Goal: Task Accomplishment & Management: Manage account settings

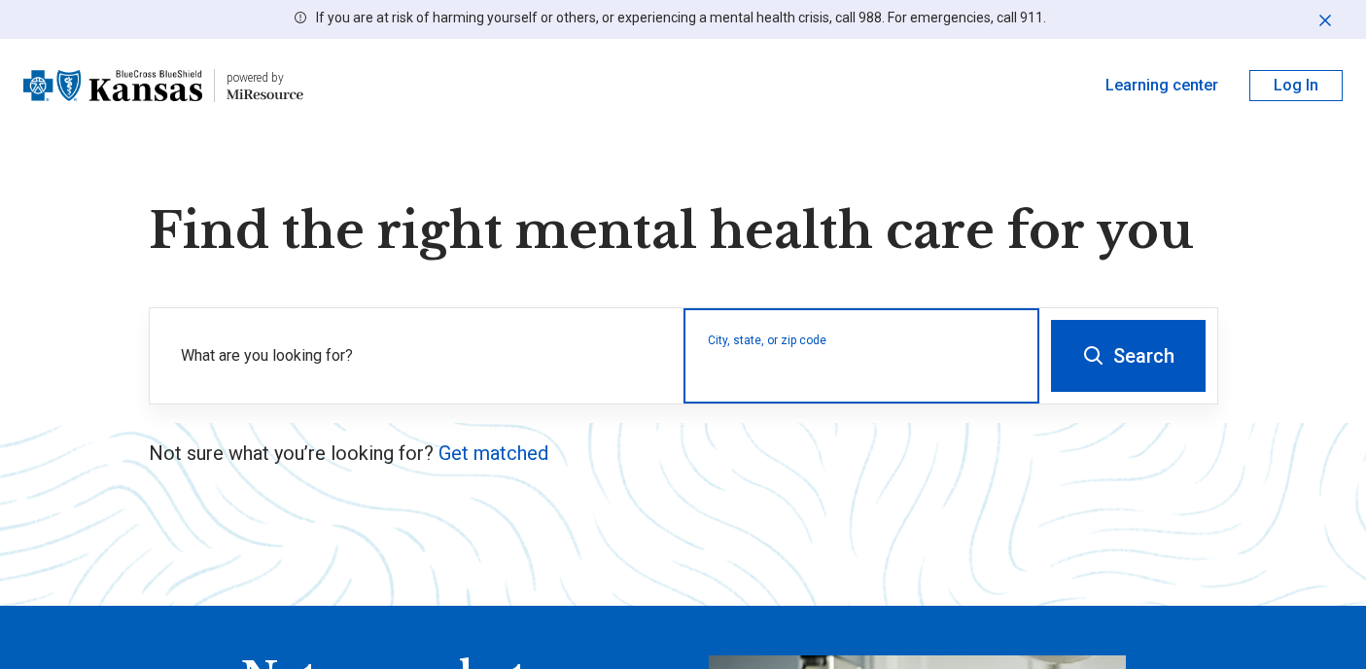
click at [794, 367] on input "City, state, or zip code" at bounding box center [862, 368] width 308 height 23
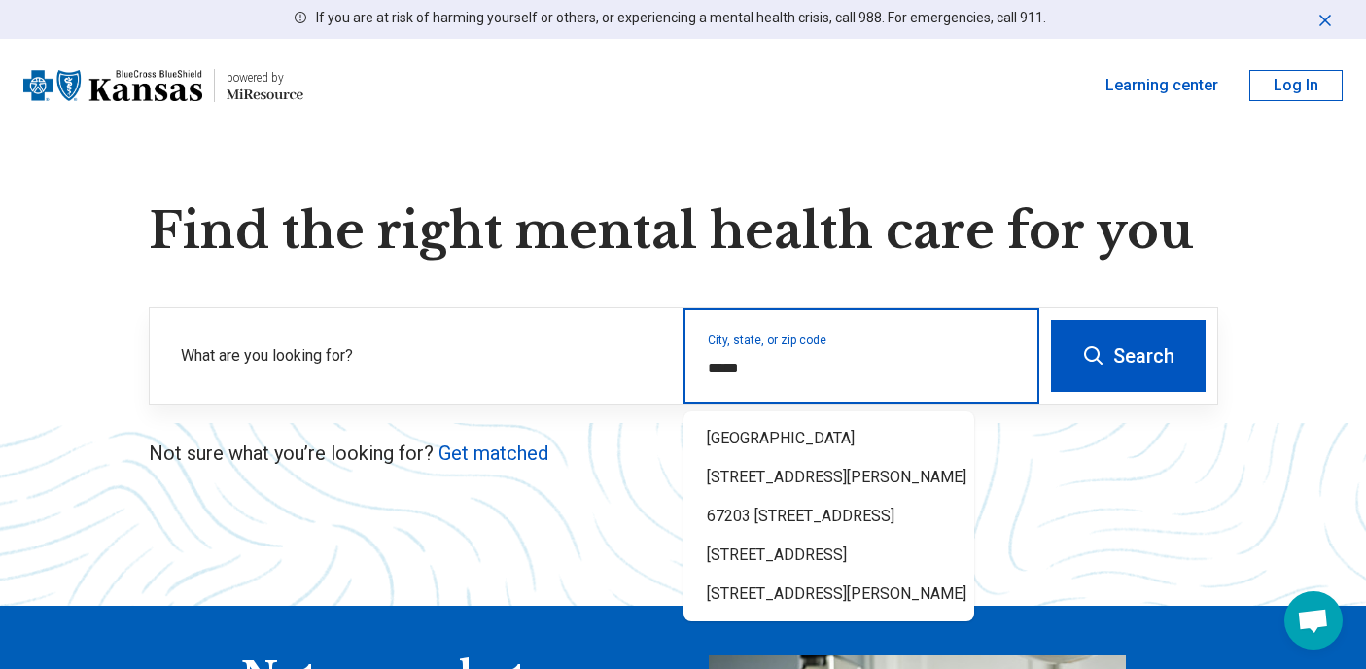
type input "*****"
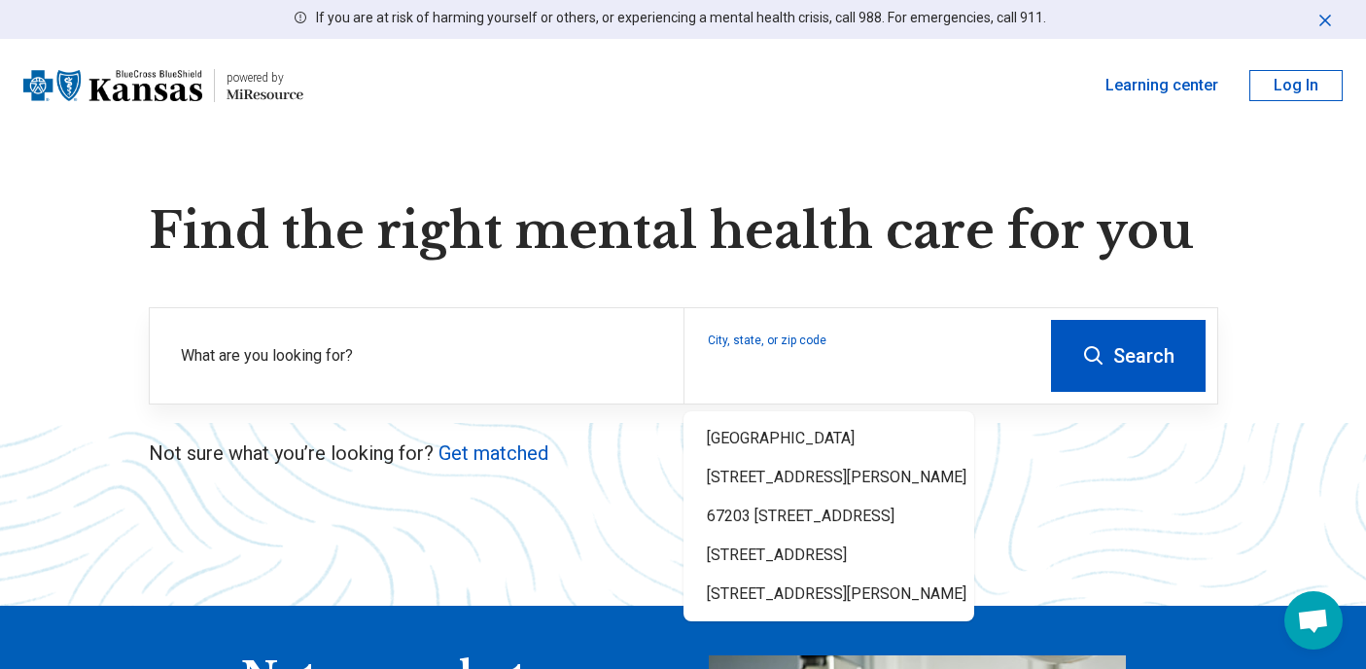
click at [1126, 351] on button "Search" at bounding box center [1128, 356] width 155 height 72
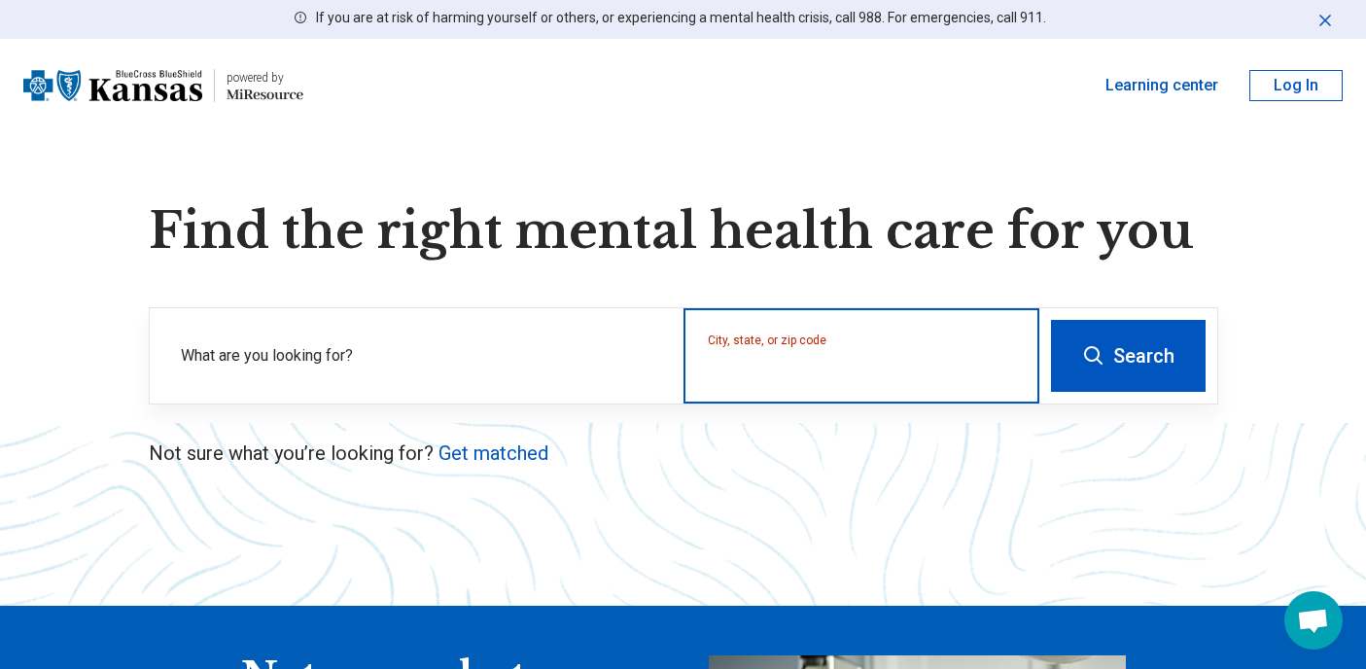
click at [757, 365] on input "City, state, or zip code" at bounding box center [862, 368] width 308 height 23
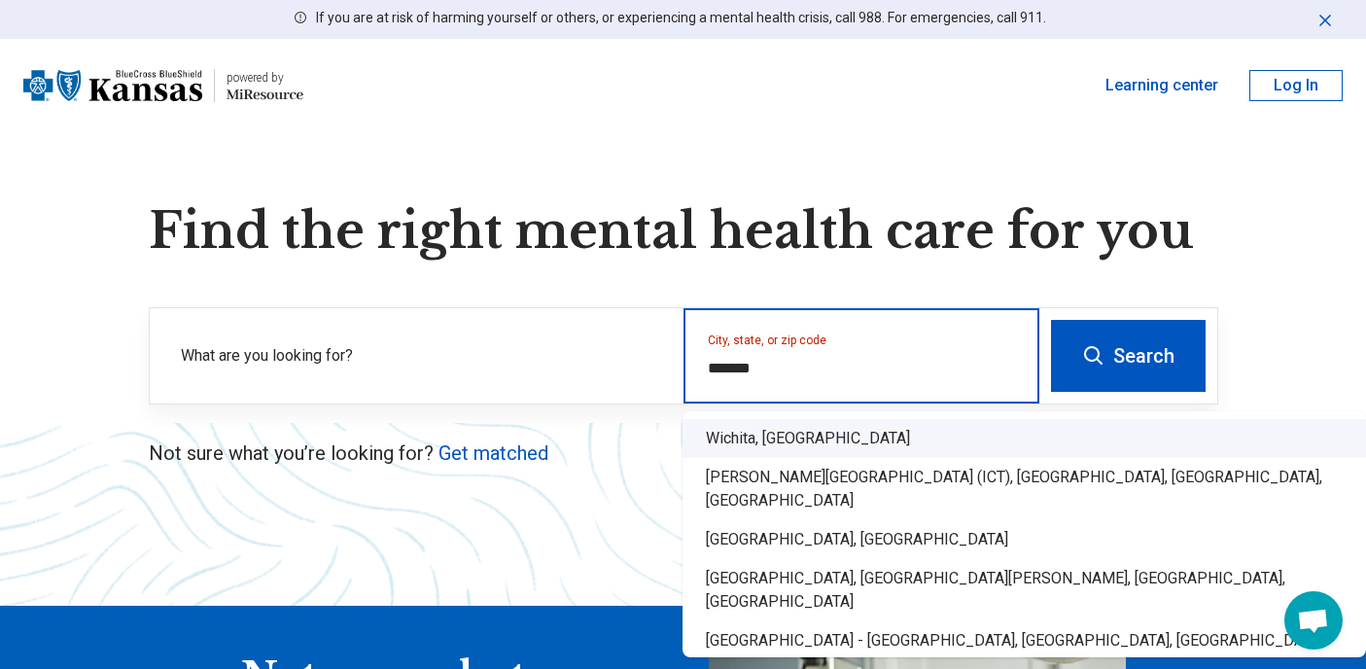
click at [744, 440] on div "Wichita, KS" at bounding box center [1023, 438] width 683 height 39
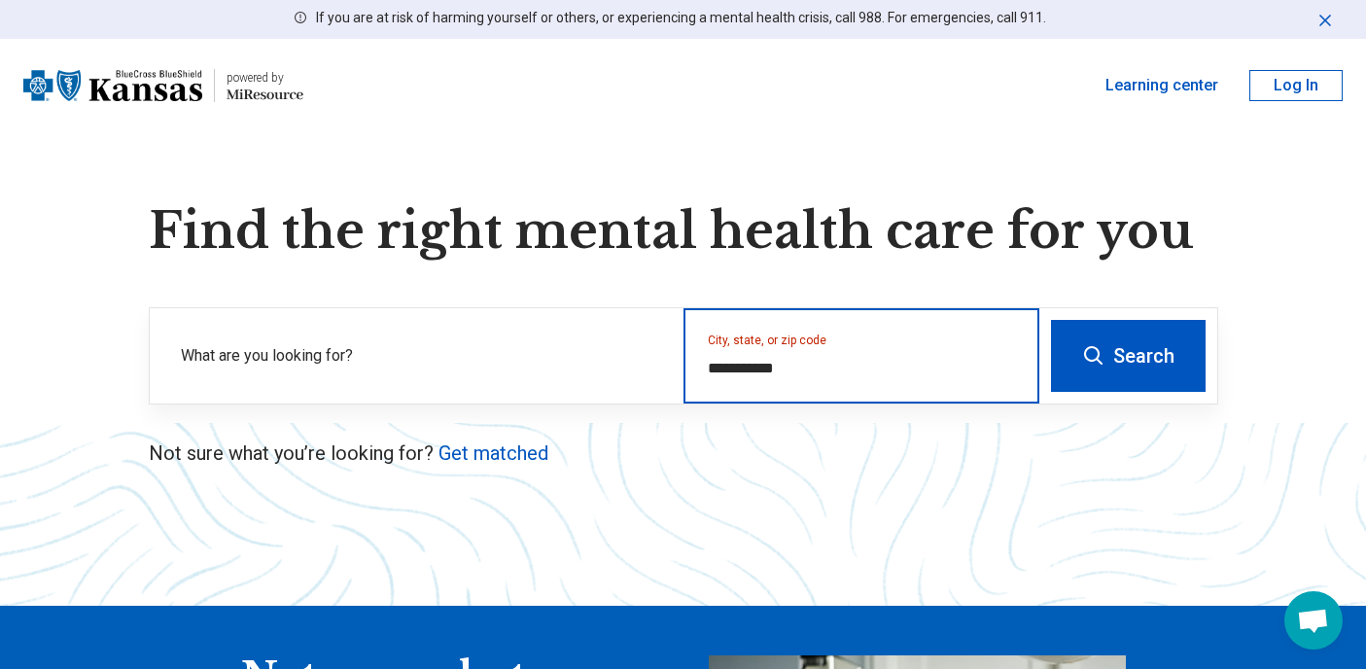
type input "**********"
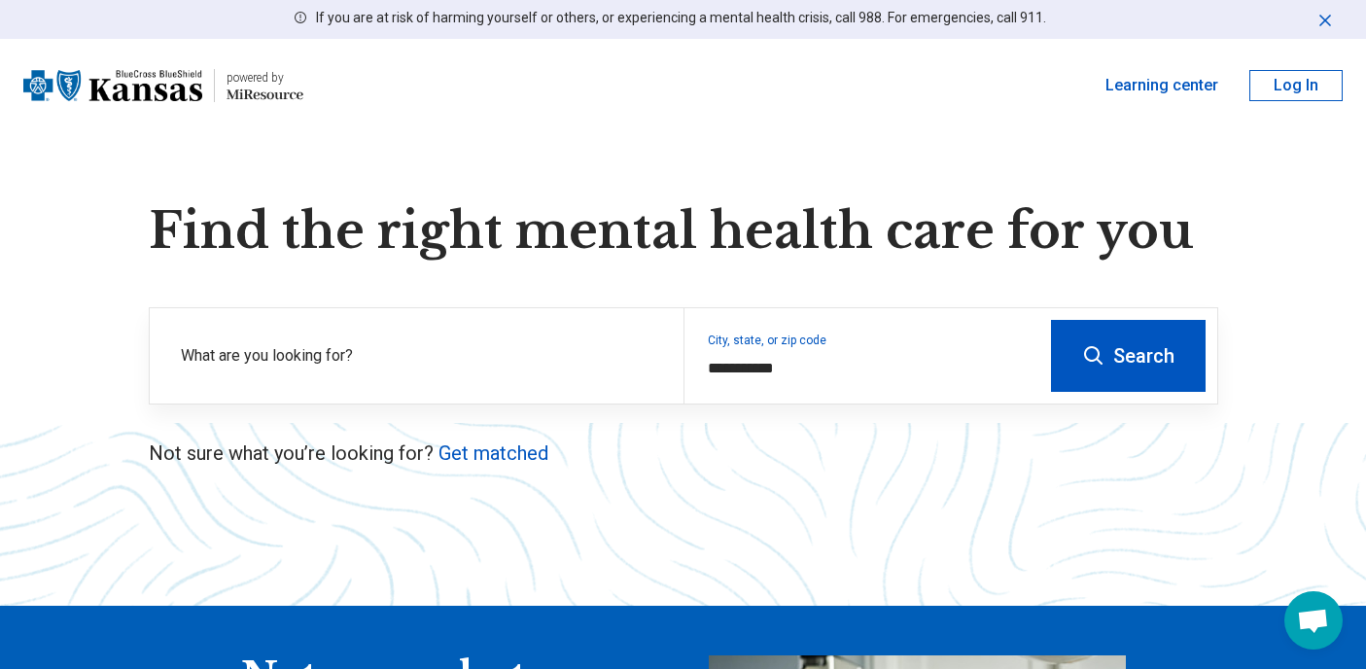
click at [1127, 356] on button "Search" at bounding box center [1128, 356] width 155 height 72
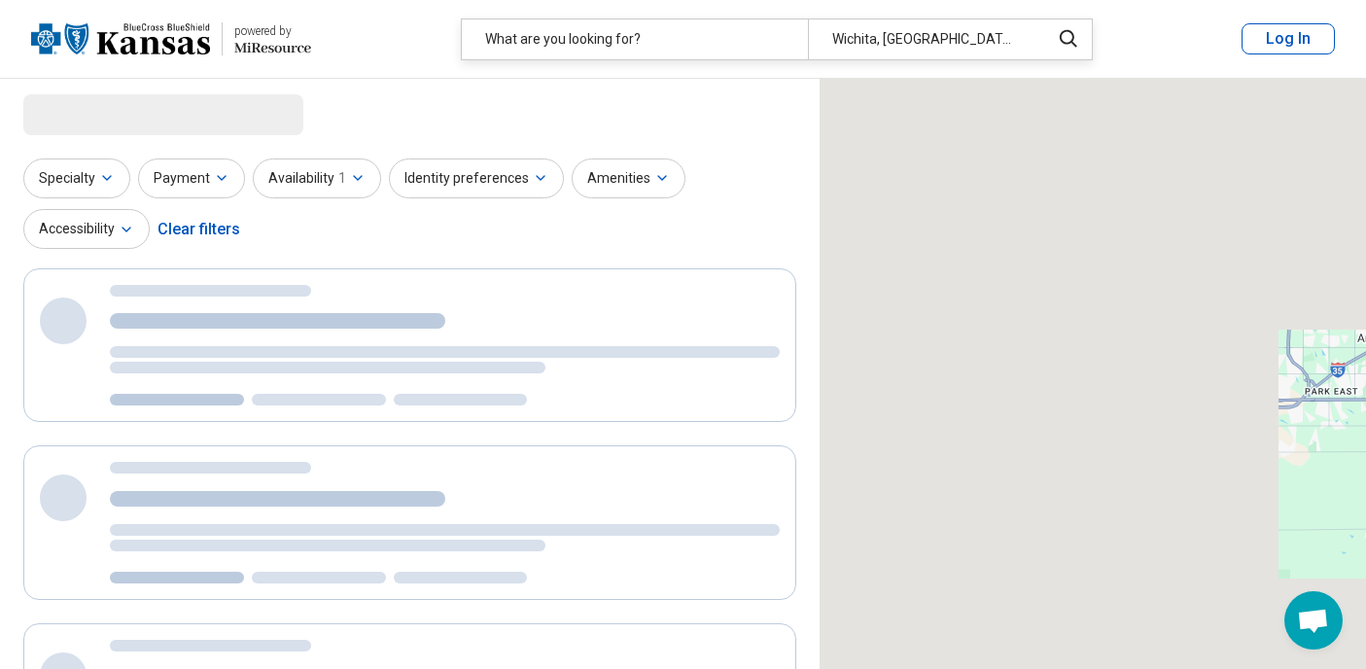
select select "***"
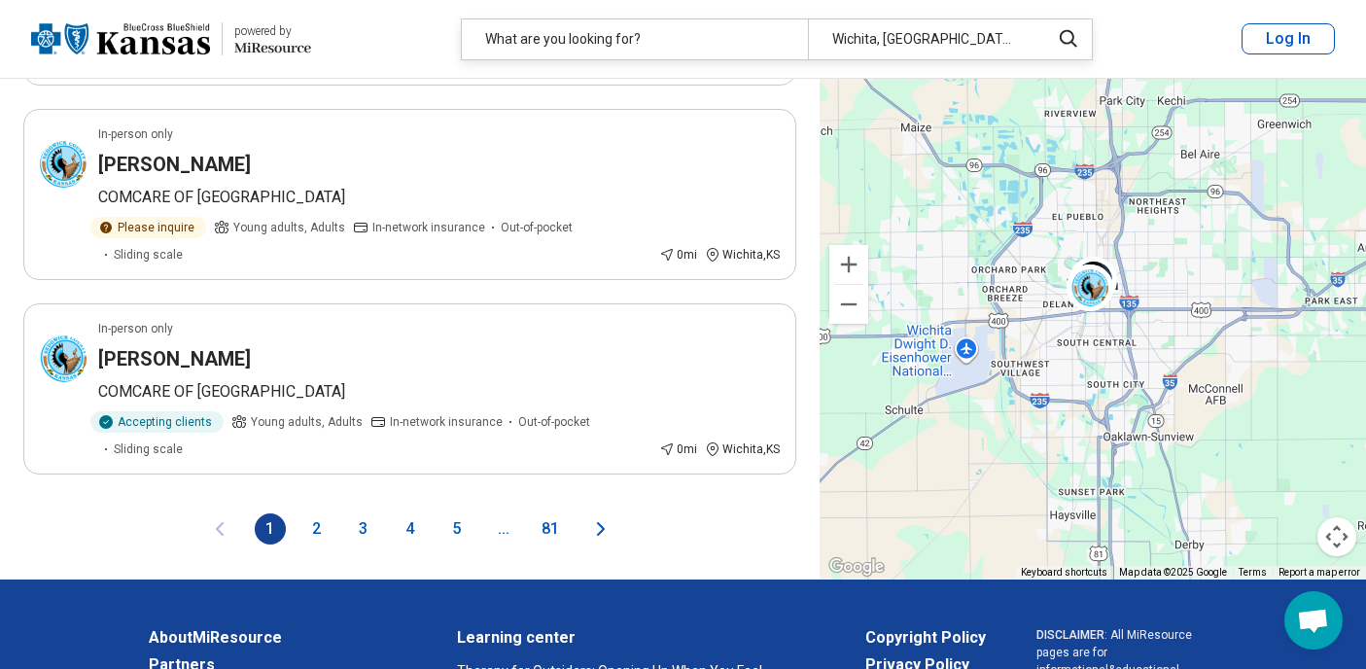
scroll to position [3629, 0]
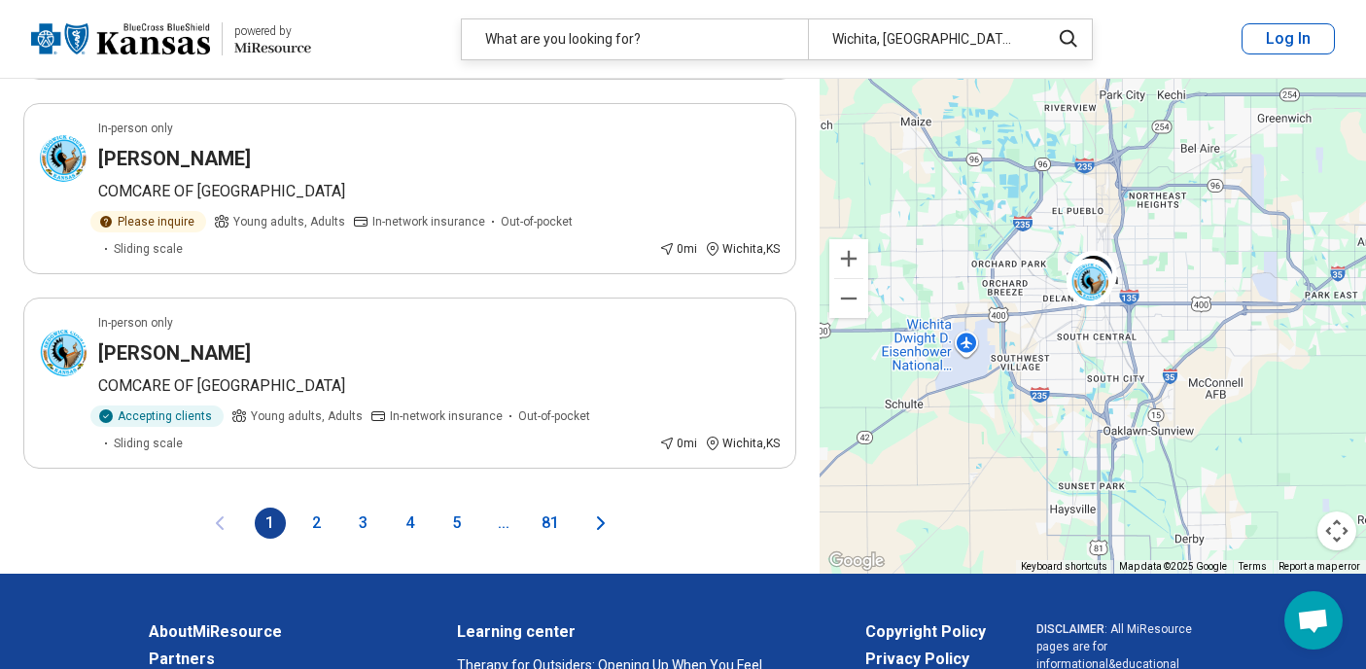
click at [315, 507] on button "2" at bounding box center [316, 522] width 31 height 31
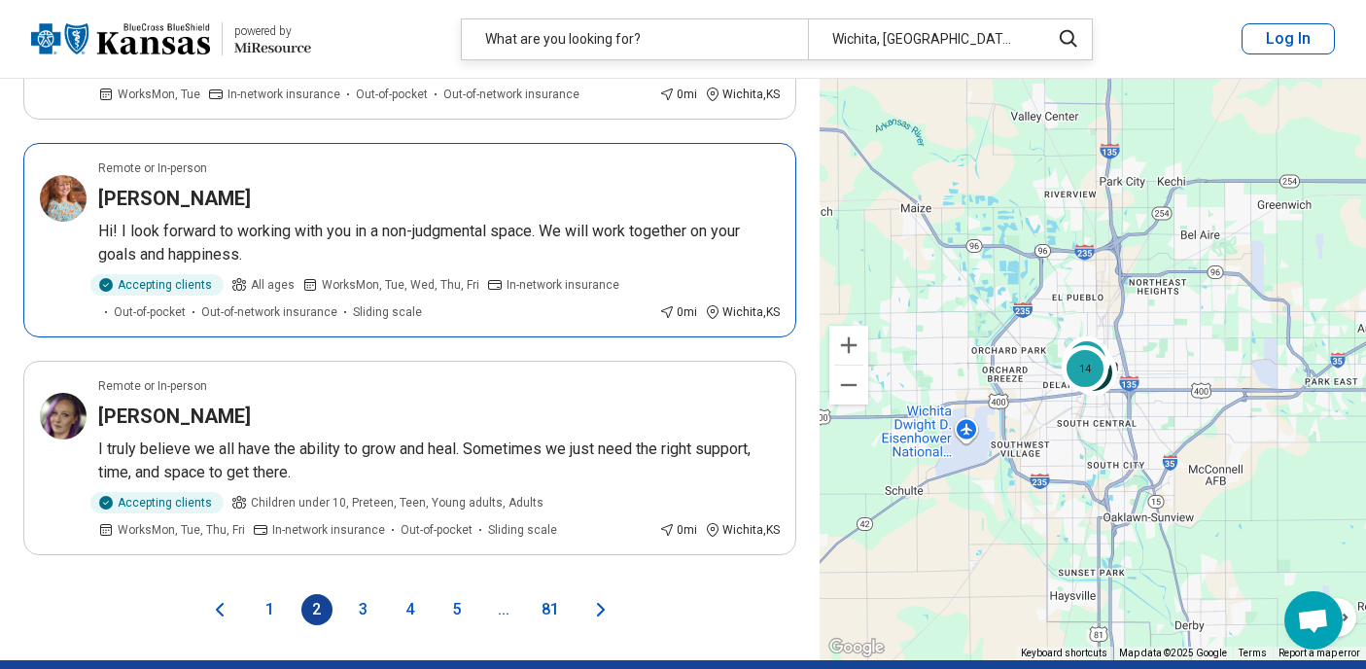
scroll to position [3873, 0]
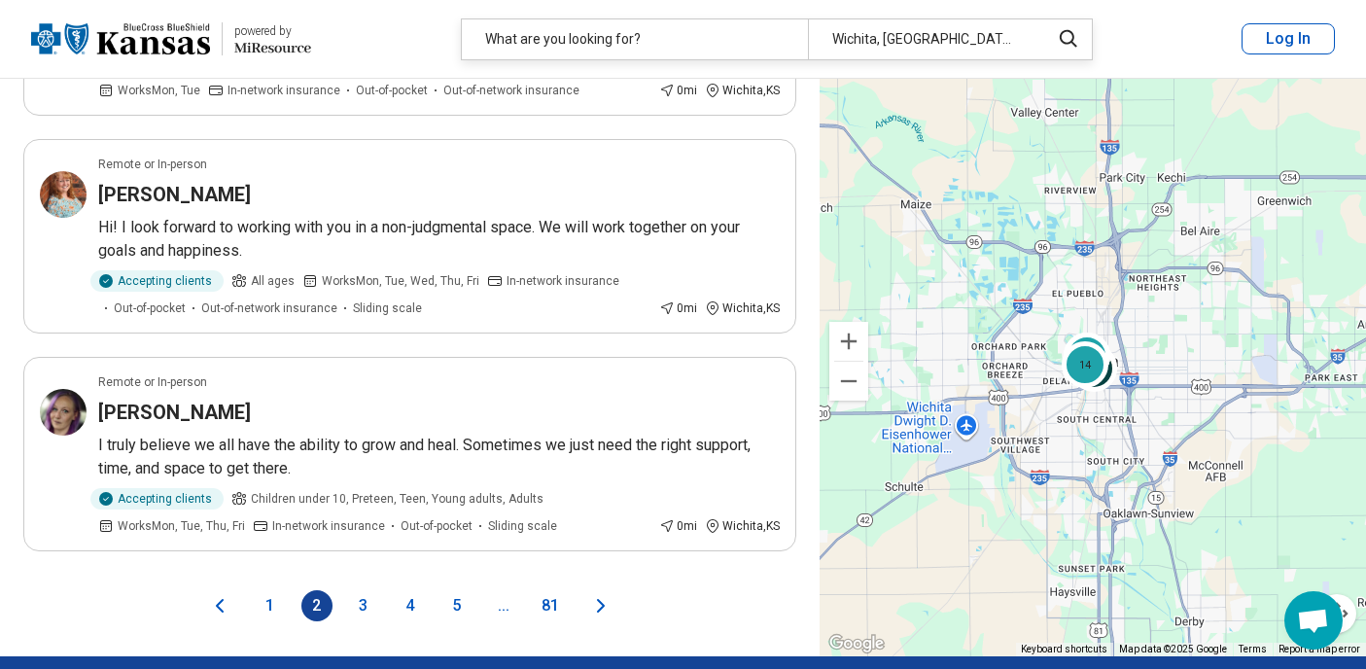
click at [364, 604] on button "3" at bounding box center [363, 605] width 31 height 31
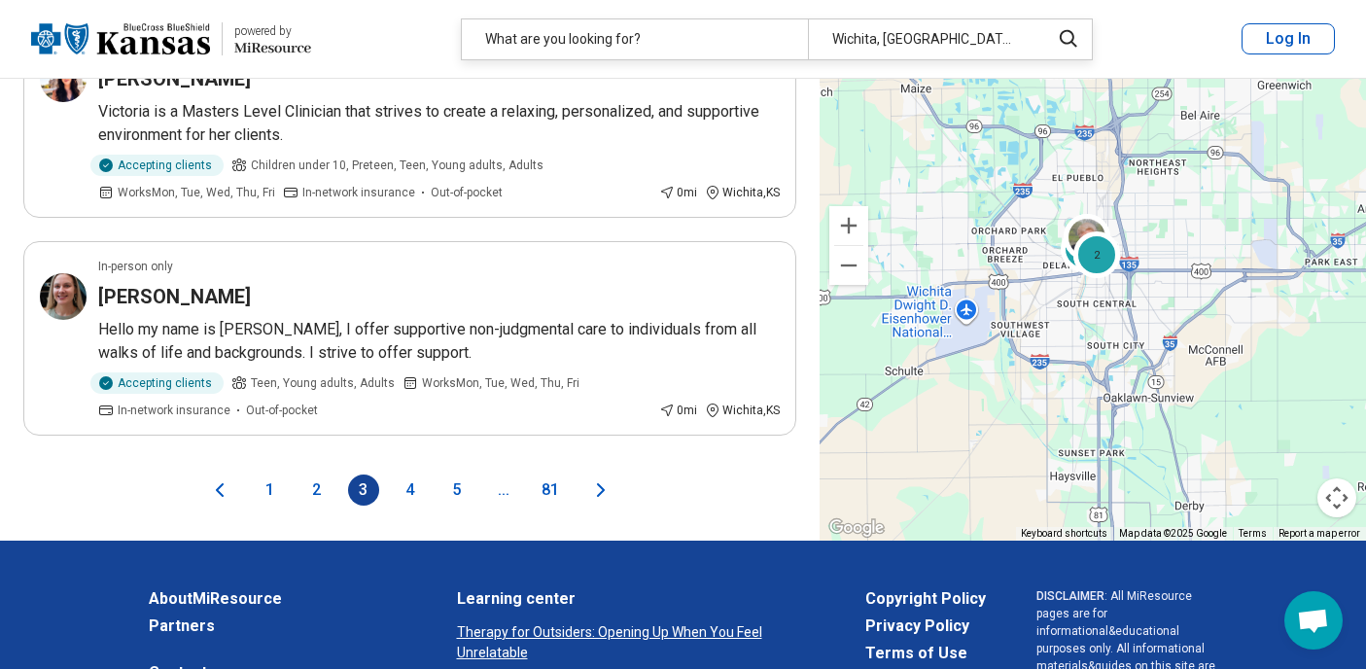
scroll to position [4169, 0]
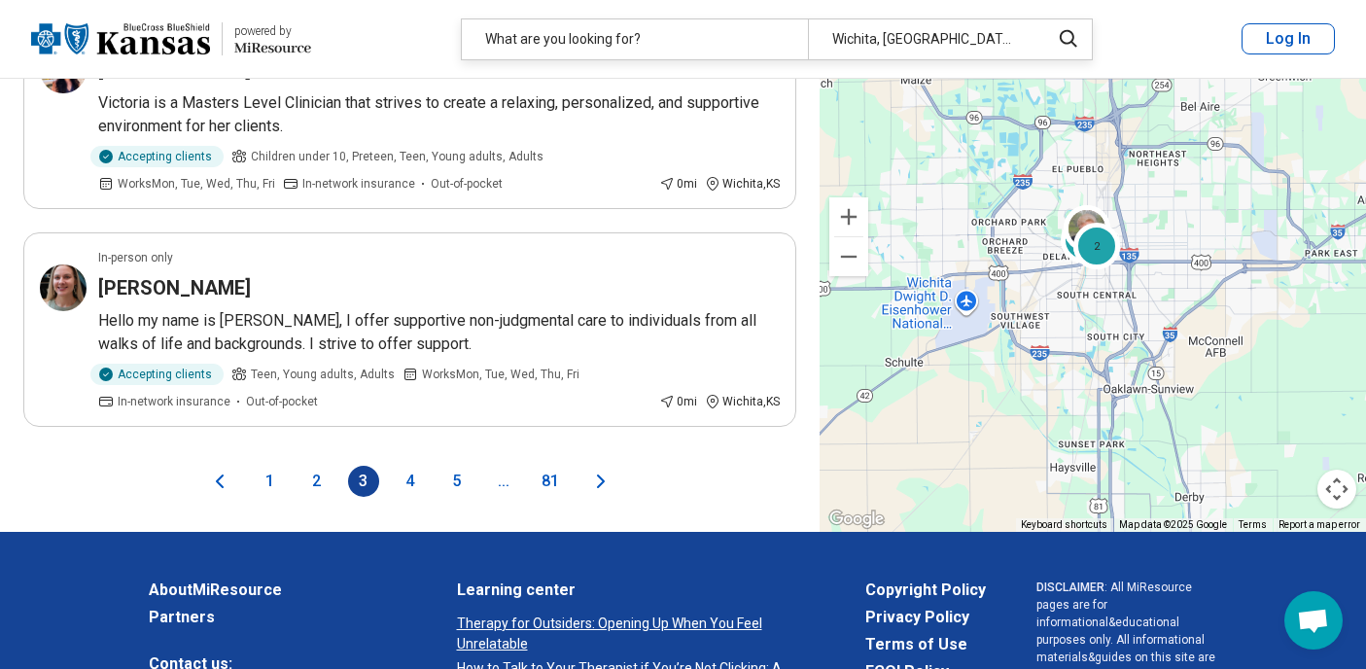
click at [411, 466] on button "4" at bounding box center [410, 481] width 31 height 31
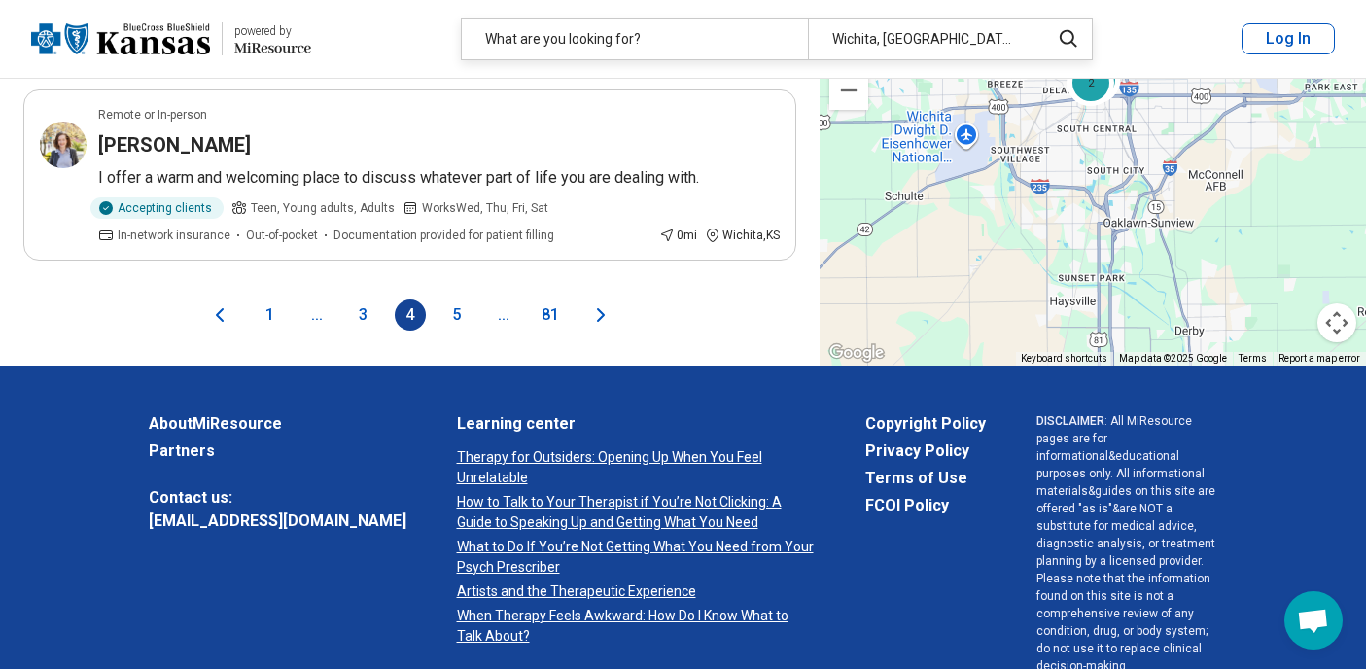
scroll to position [4114, 0]
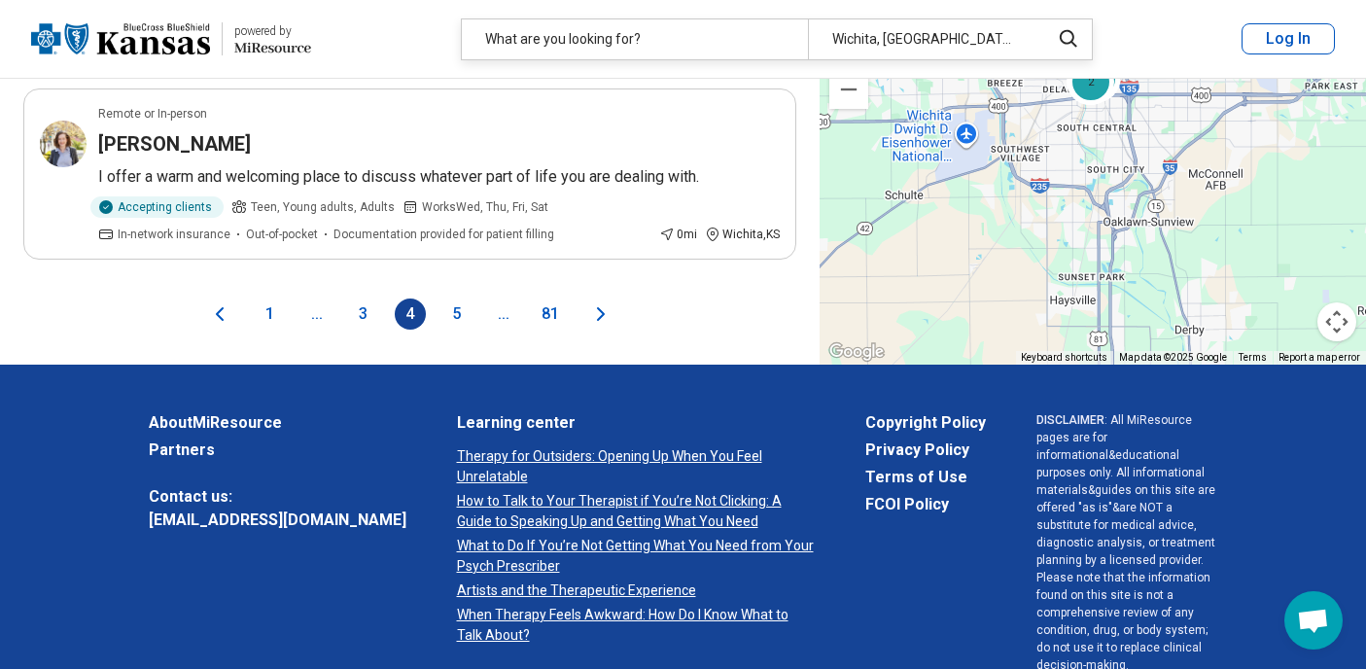
click at [457, 298] on button "5" at bounding box center [456, 313] width 31 height 31
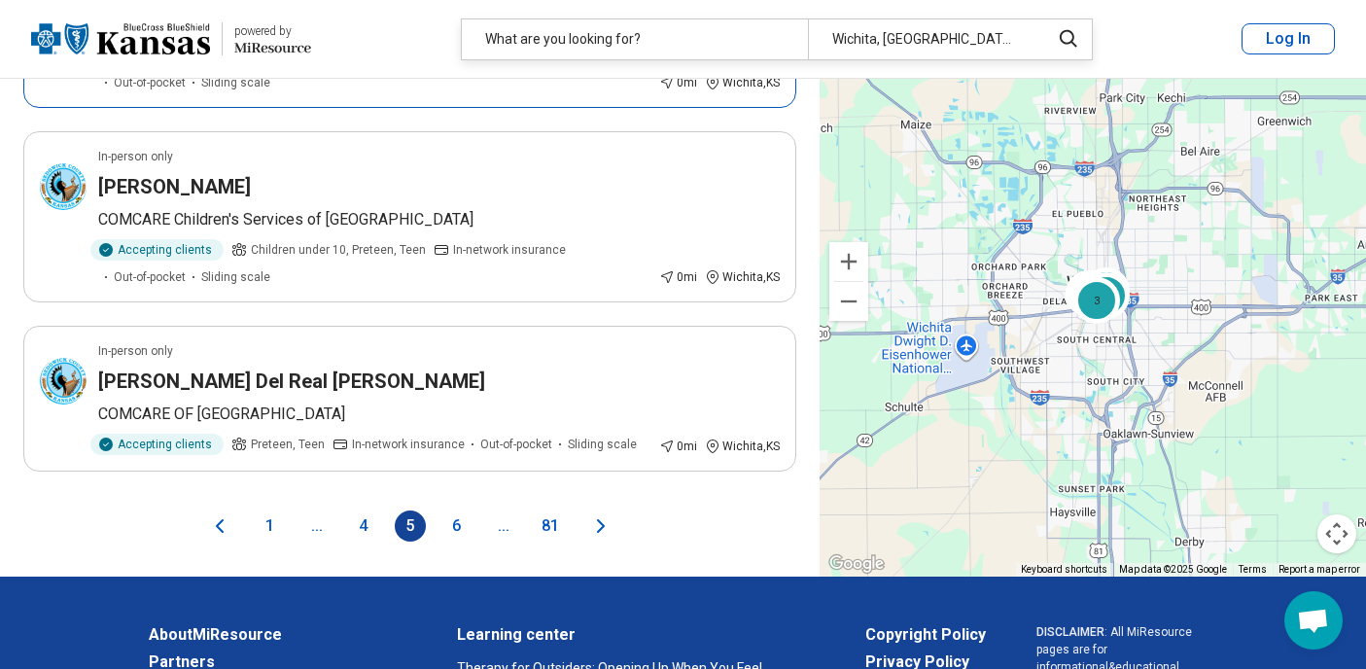
scroll to position [3971, 0]
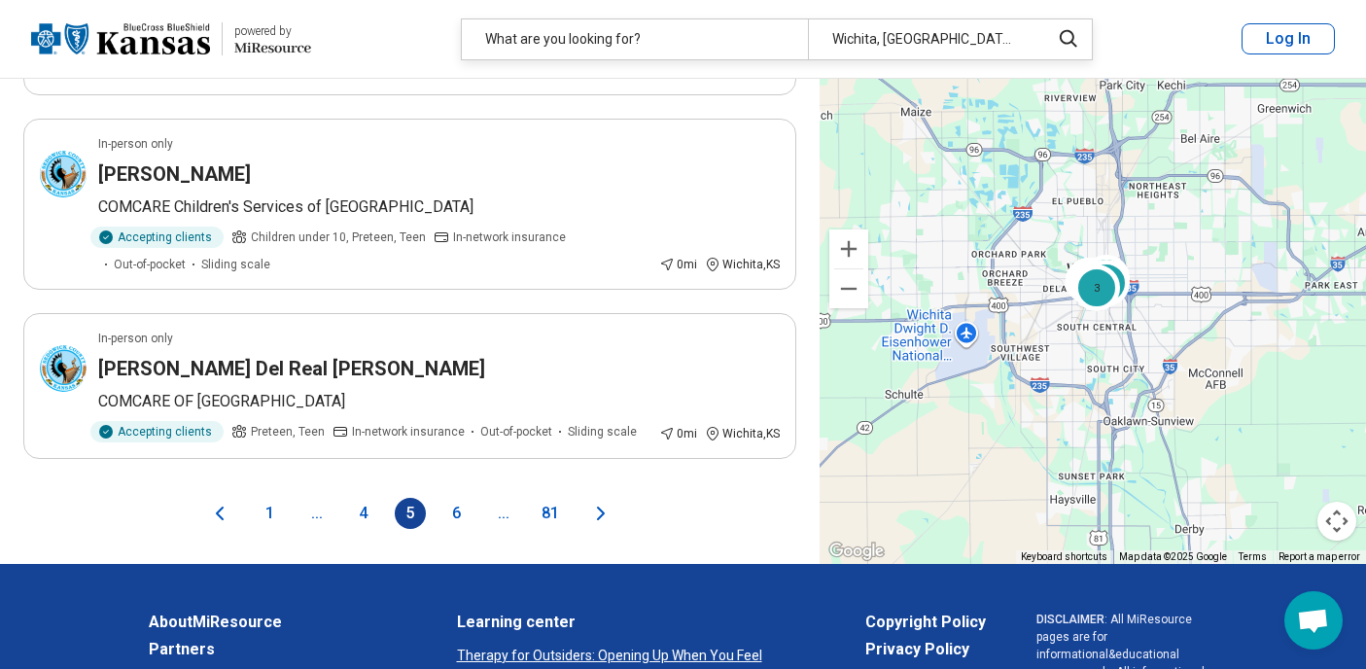
click at [458, 510] on button "6" at bounding box center [456, 513] width 31 height 31
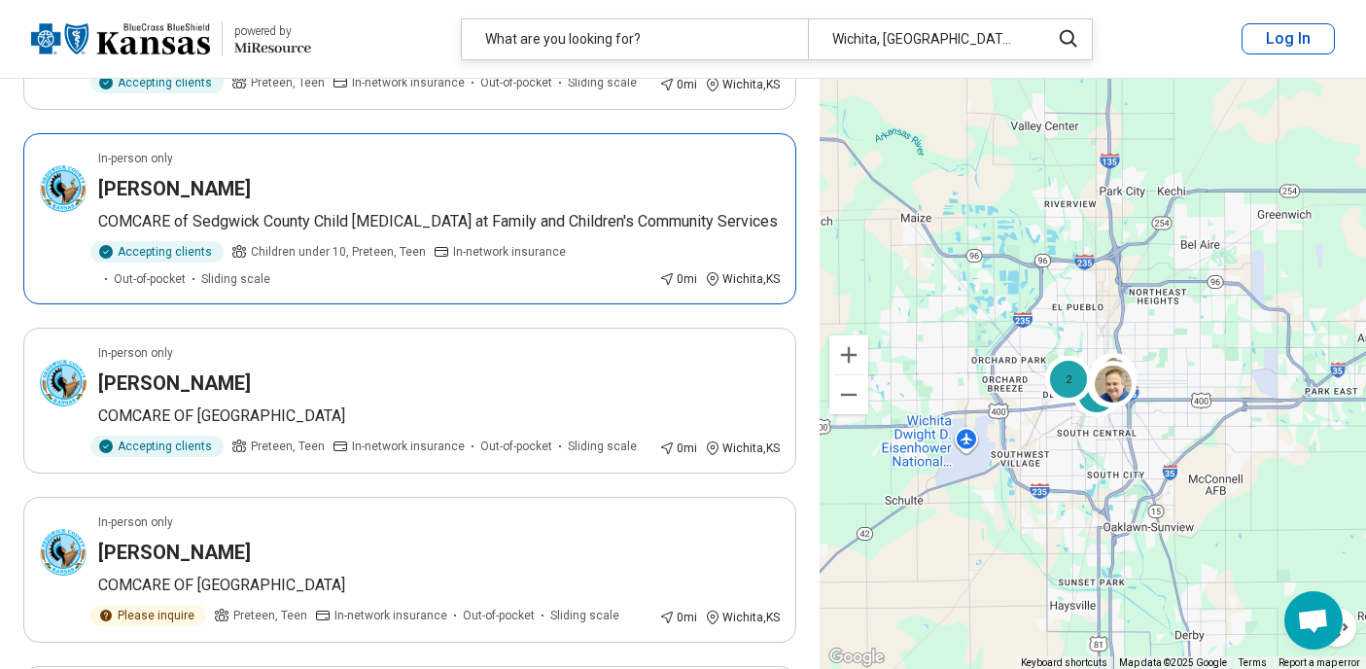
scroll to position [0, 0]
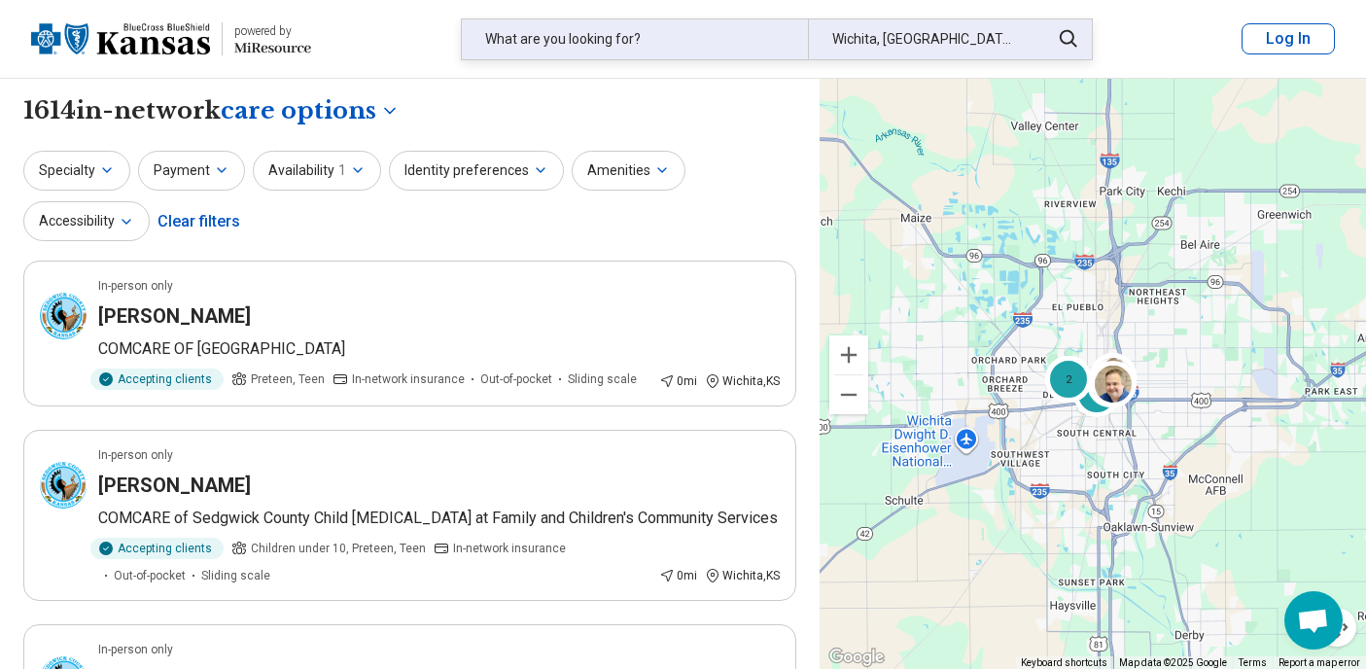
click at [863, 38] on div "Wichita, KS" at bounding box center [923, 39] width 230 height 40
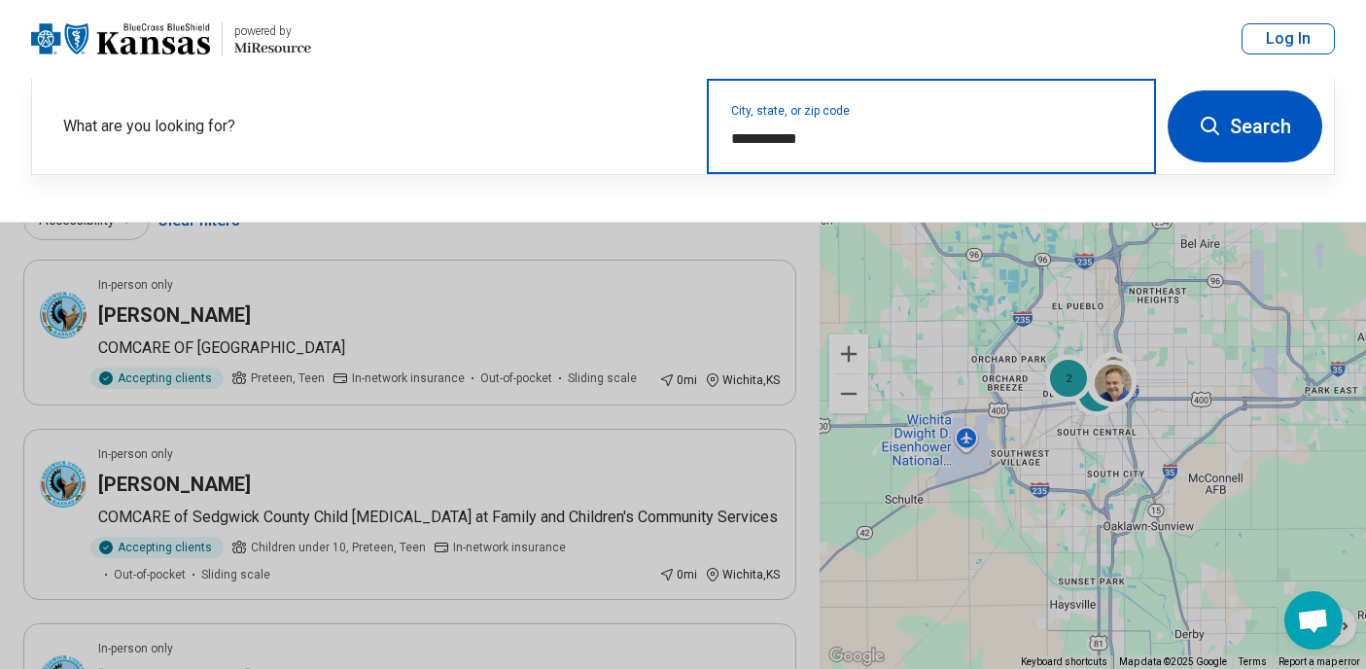
click at [844, 136] on input "**********" at bounding box center [931, 138] width 401 height 23
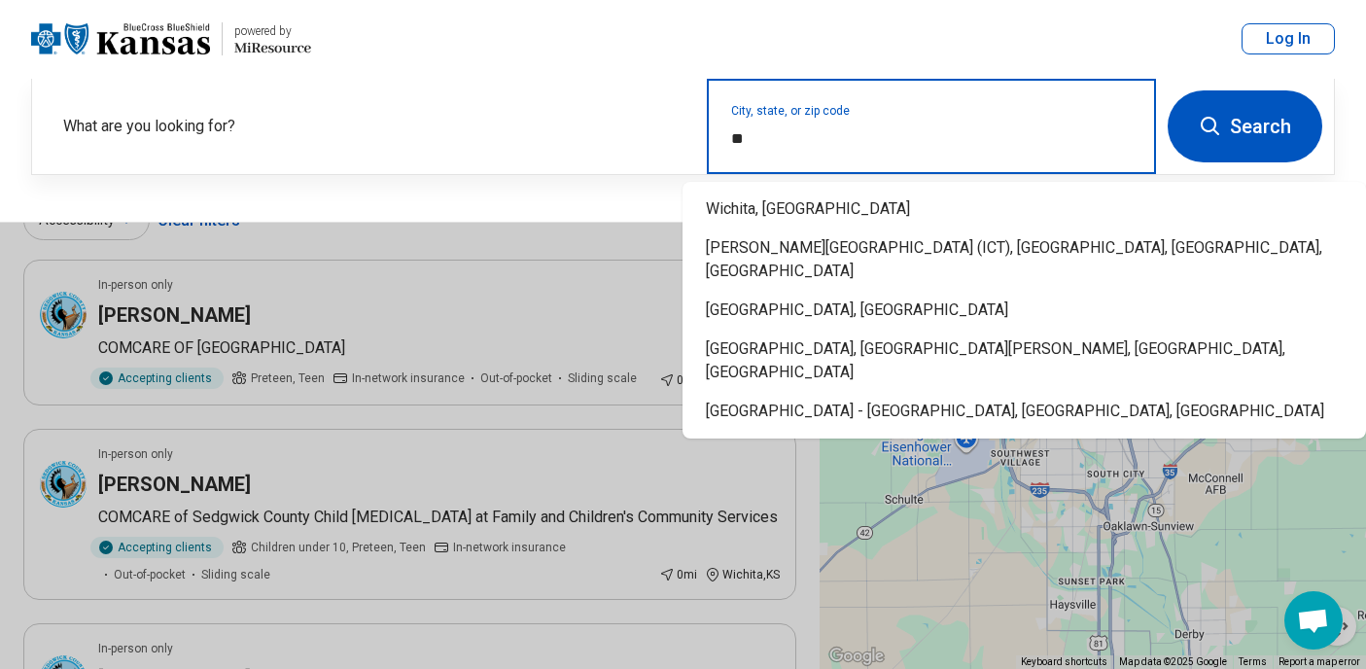
type input "*"
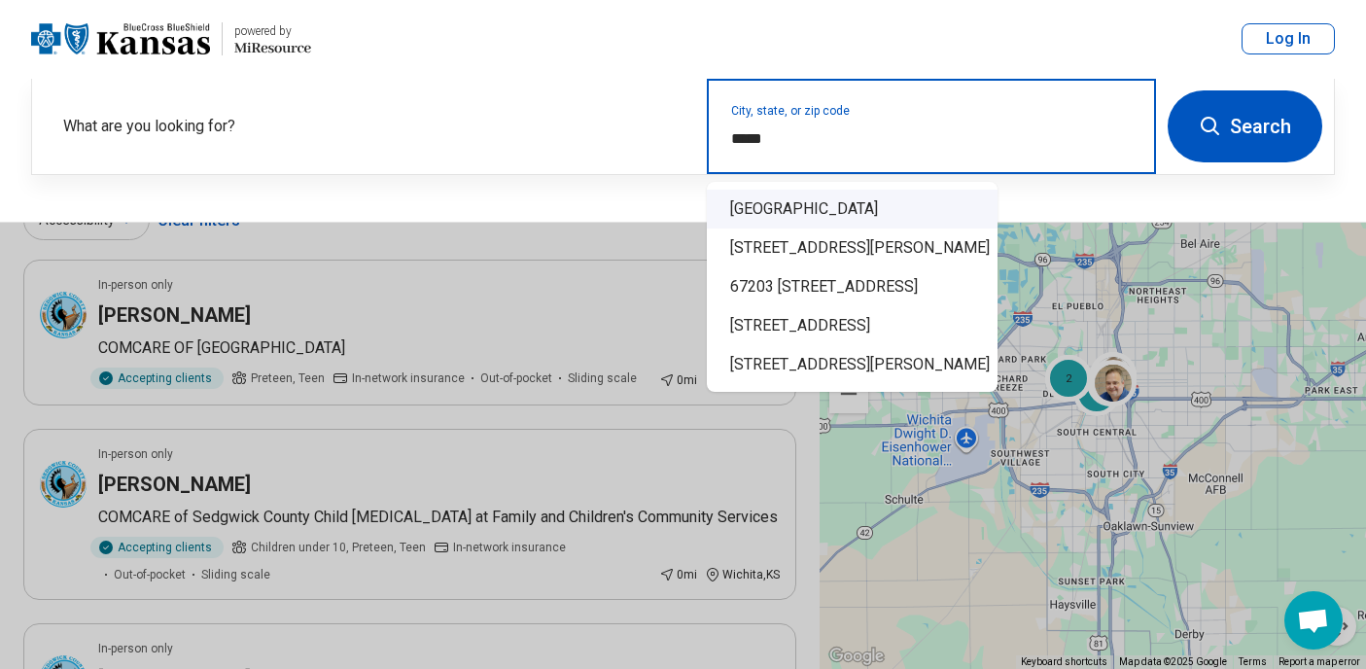
click at [781, 213] on div "Wichita, KS 67203" at bounding box center [852, 209] width 291 height 39
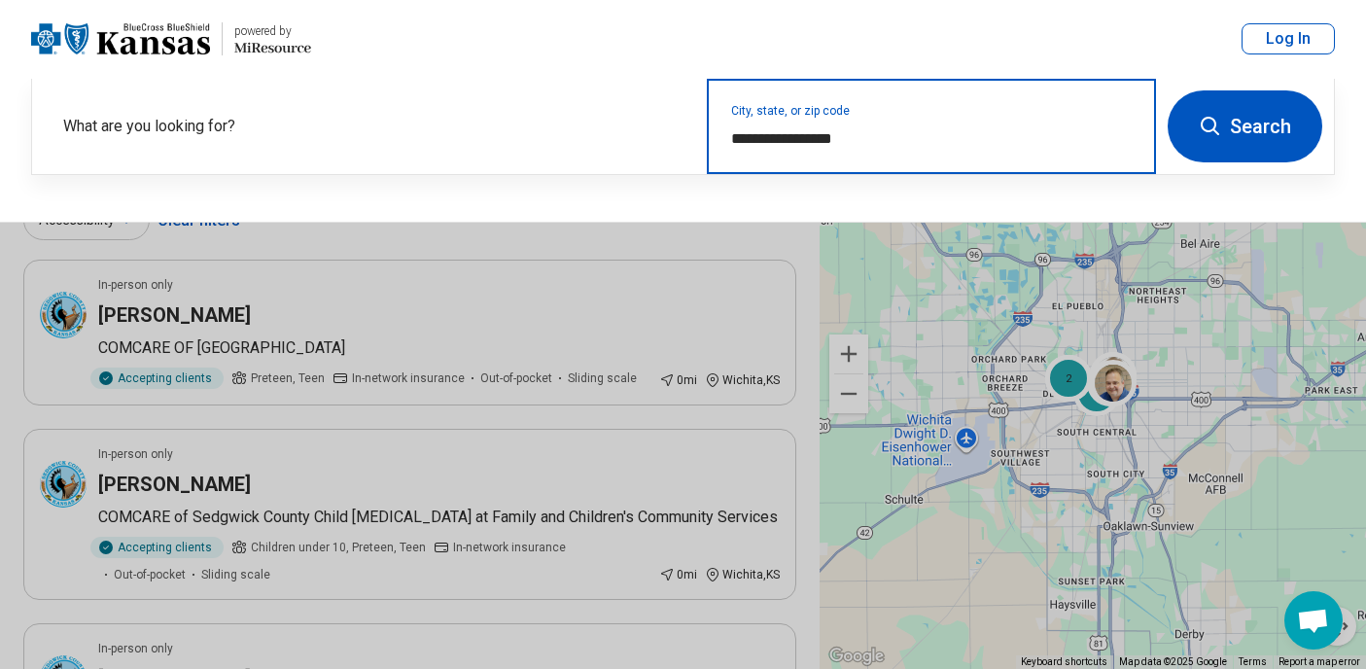
type input "**********"
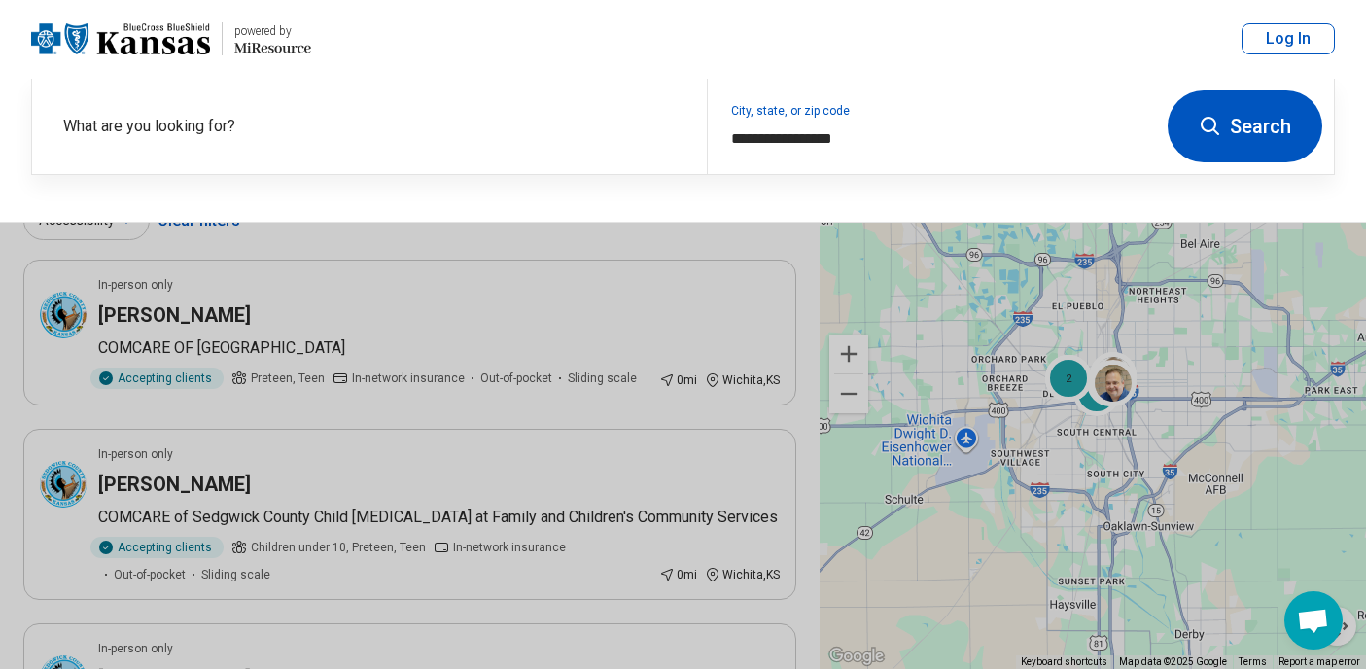
click at [1243, 129] on button "Search" at bounding box center [1244, 126] width 155 height 72
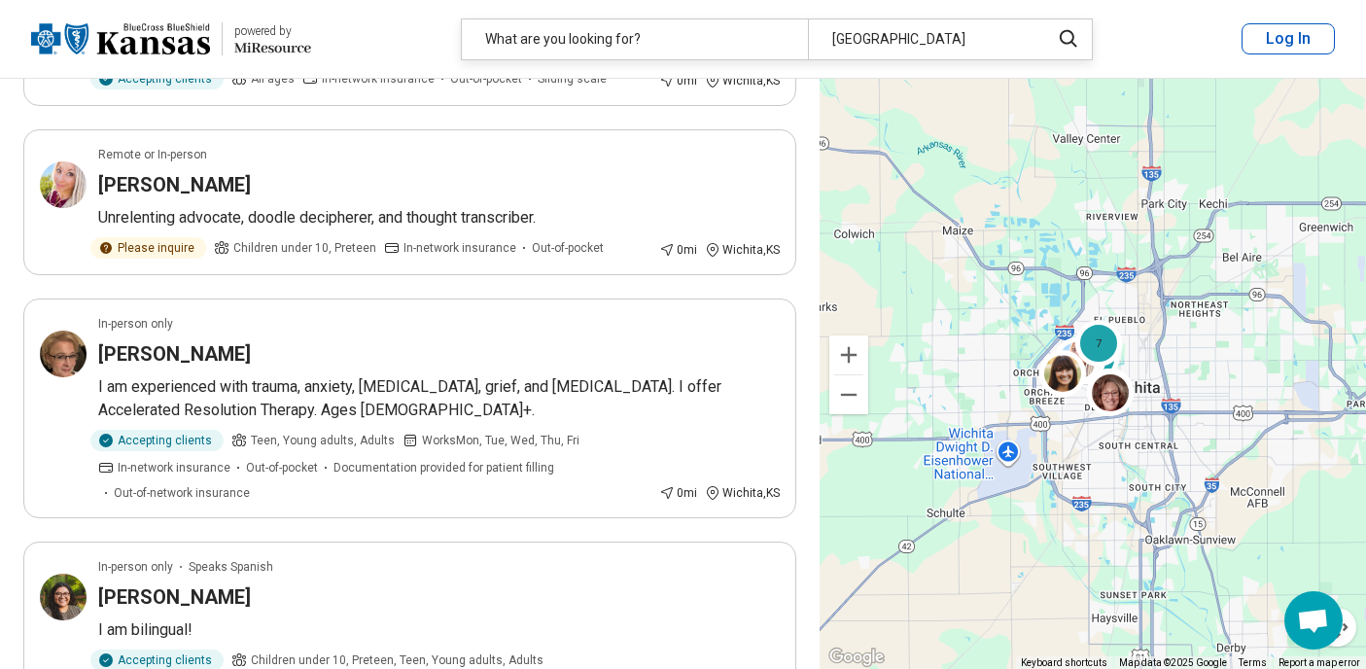
scroll to position [1172, 0]
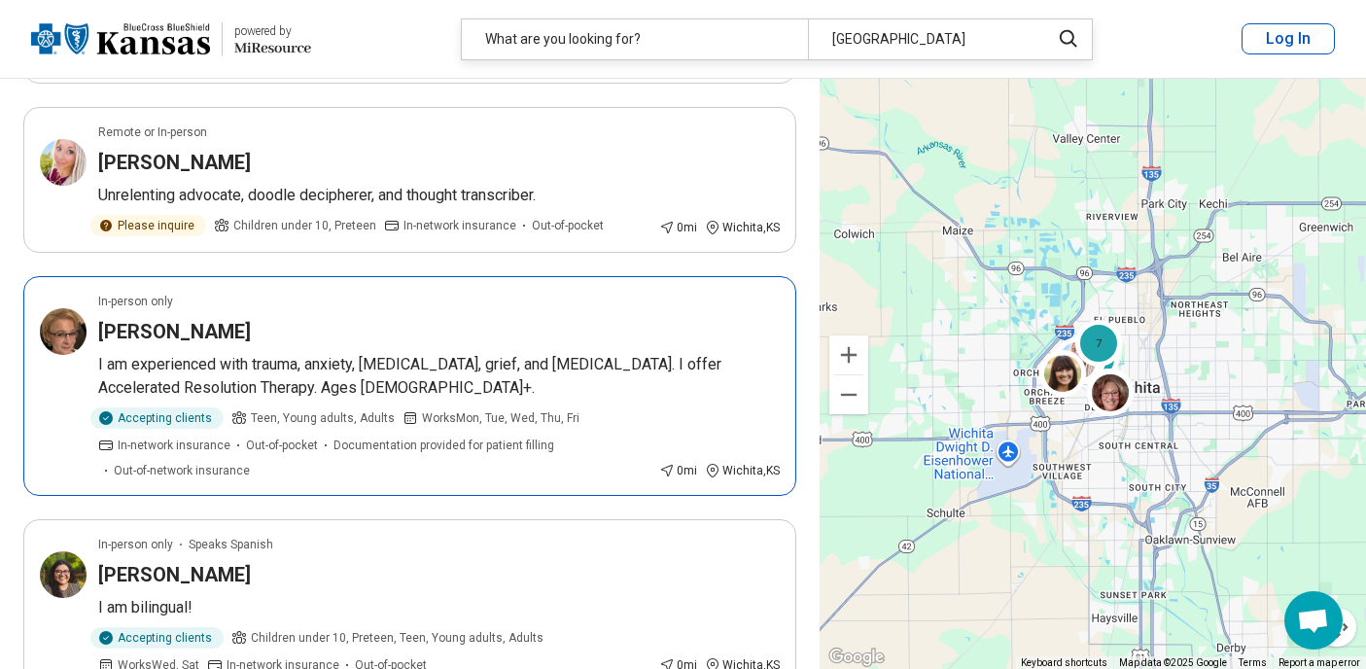
click at [109, 345] on h3 "[PERSON_NAME]" at bounding box center [174, 331] width 153 height 27
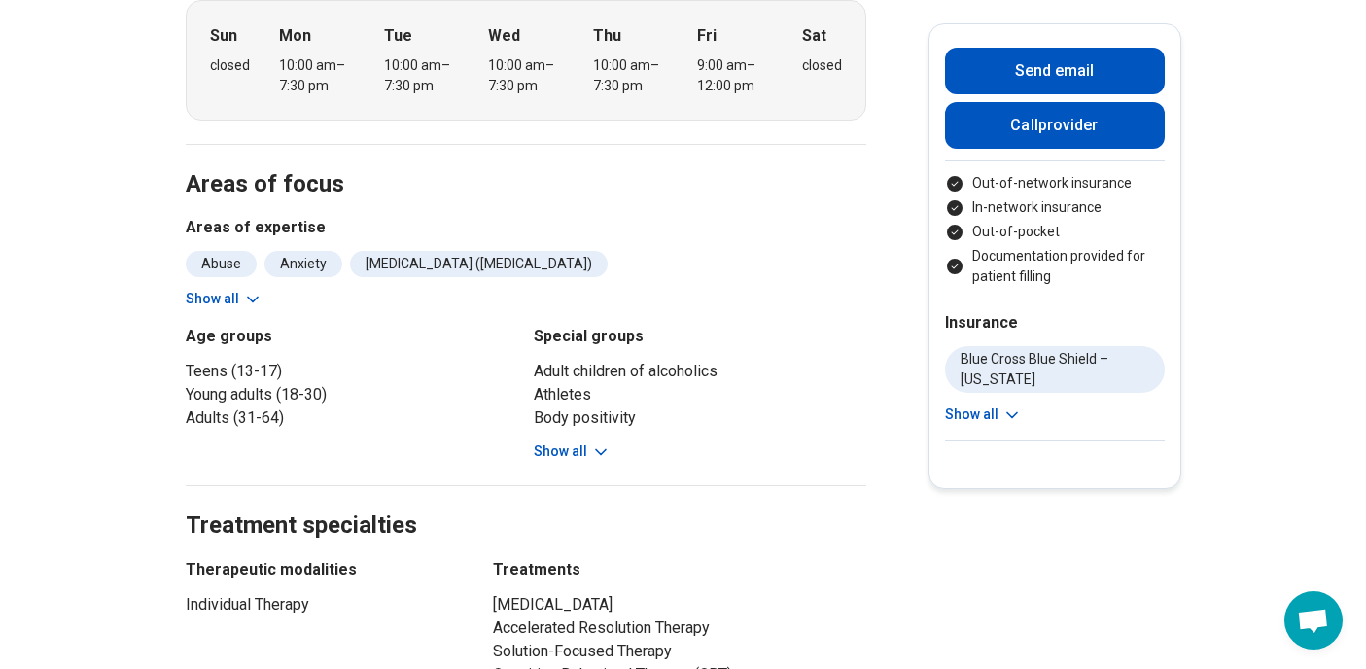
scroll to position [536, 0]
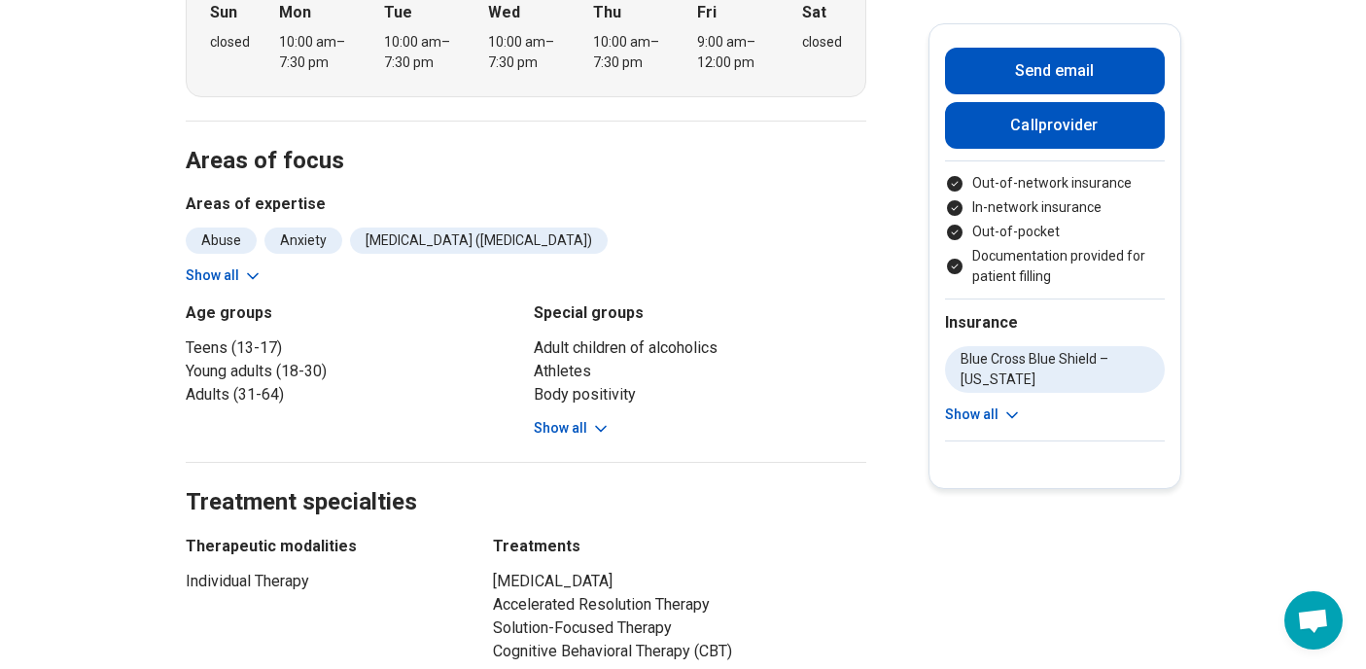
click at [563, 418] on button "Show all" at bounding box center [572, 428] width 77 height 20
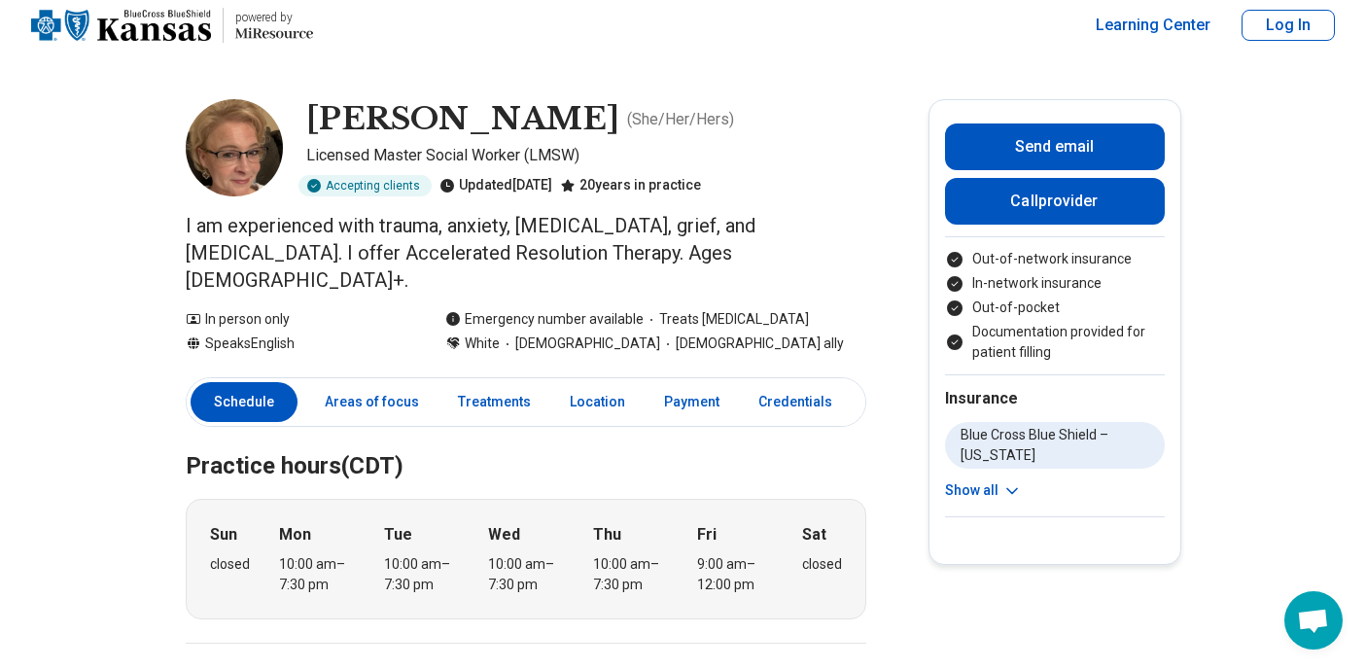
scroll to position [0, 0]
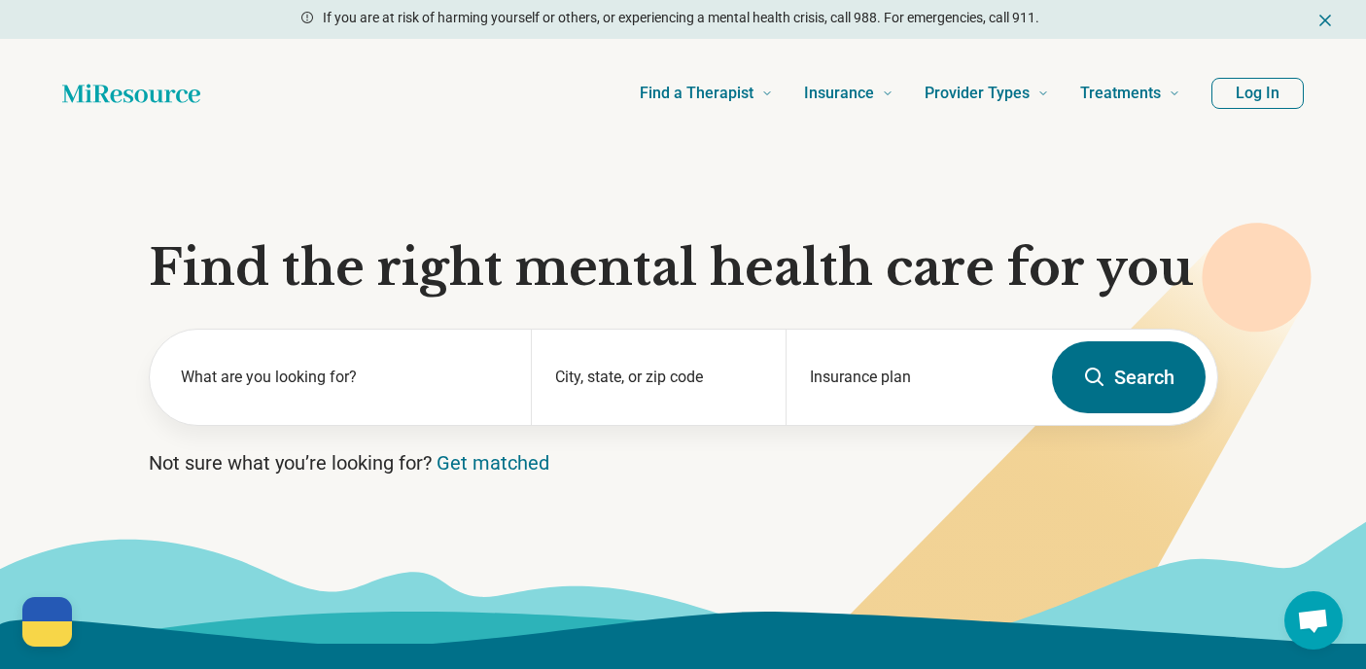
click at [1234, 94] on button "Log In" at bounding box center [1257, 93] width 92 height 31
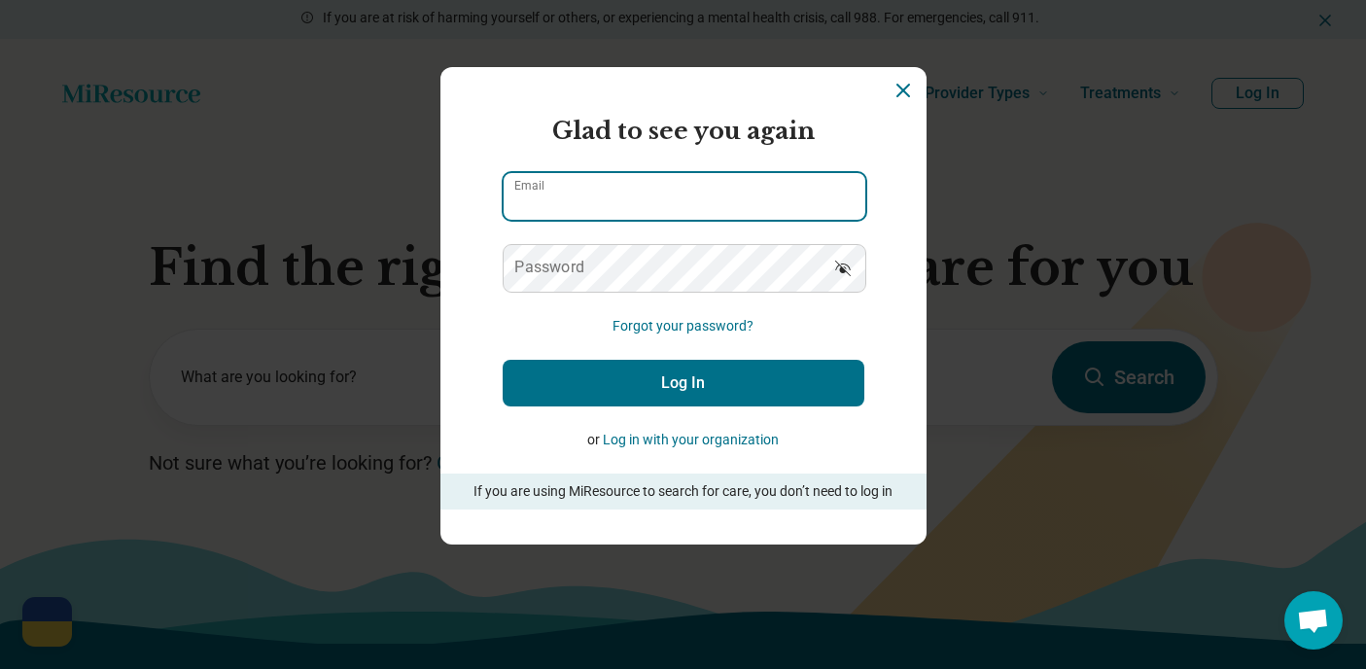
type input "**********"
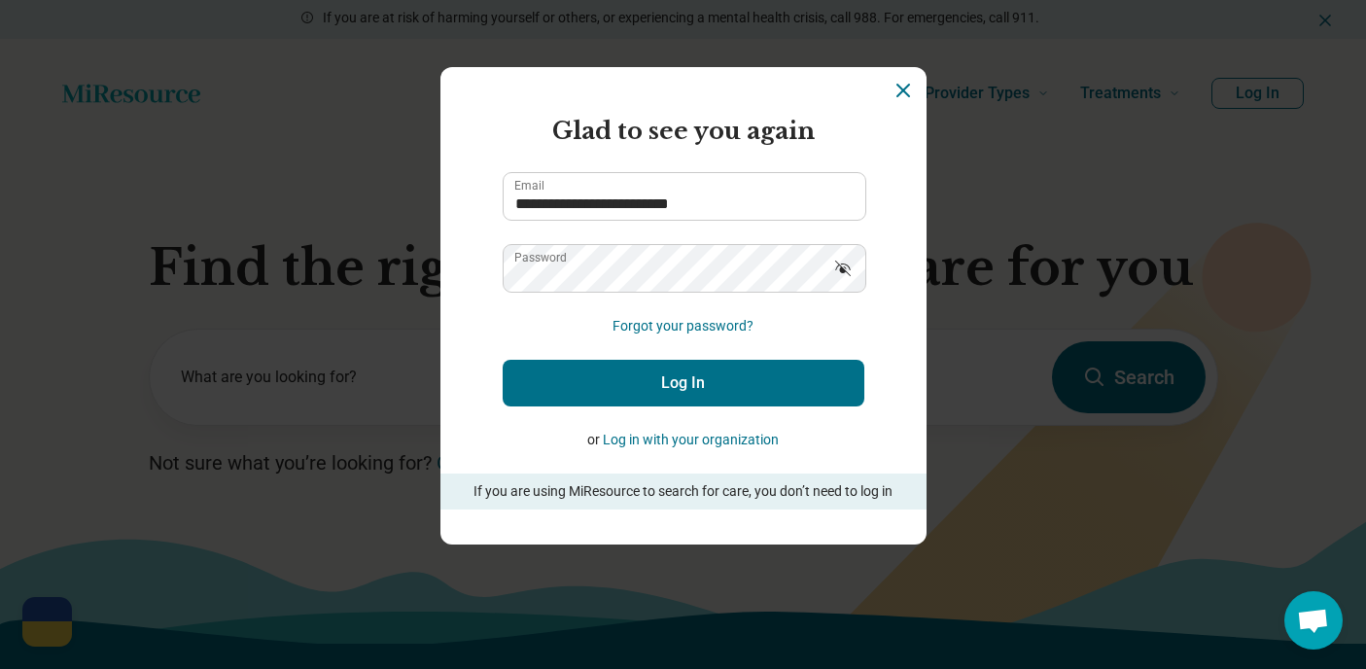
click at [649, 389] on button "Log In" at bounding box center [683, 383] width 362 height 47
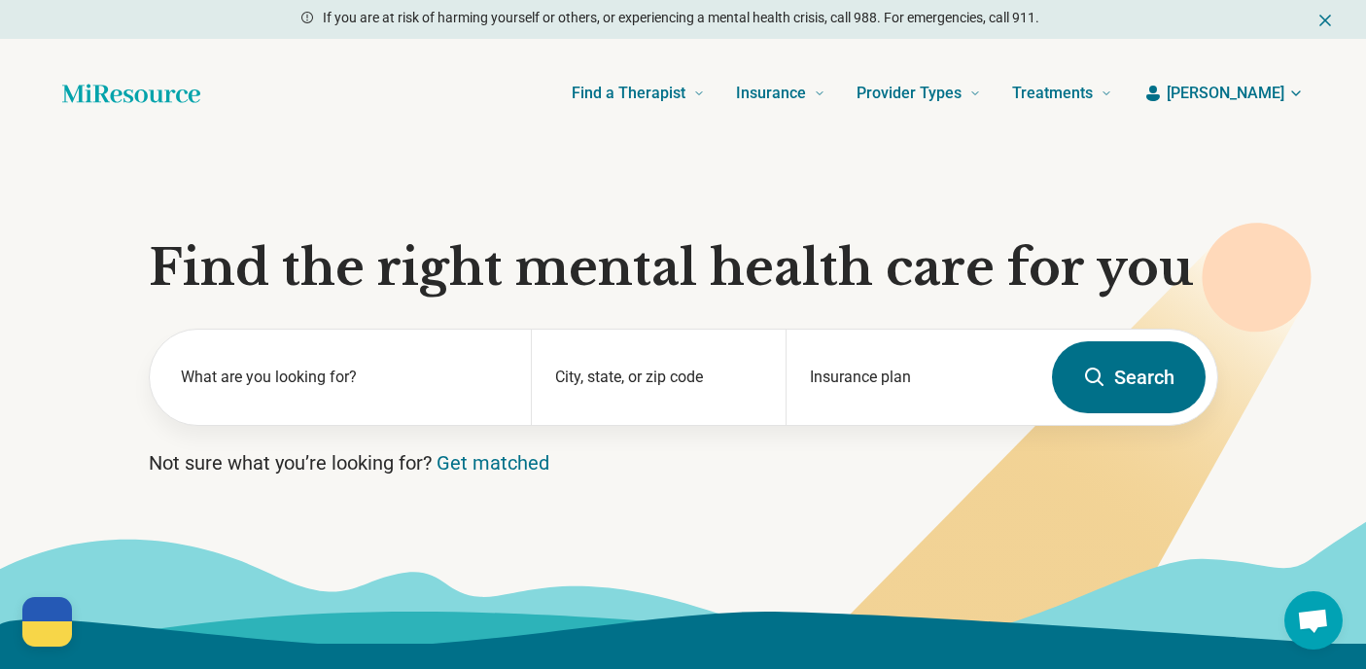
click at [1250, 96] on span "Elainne" at bounding box center [1225, 93] width 118 height 23
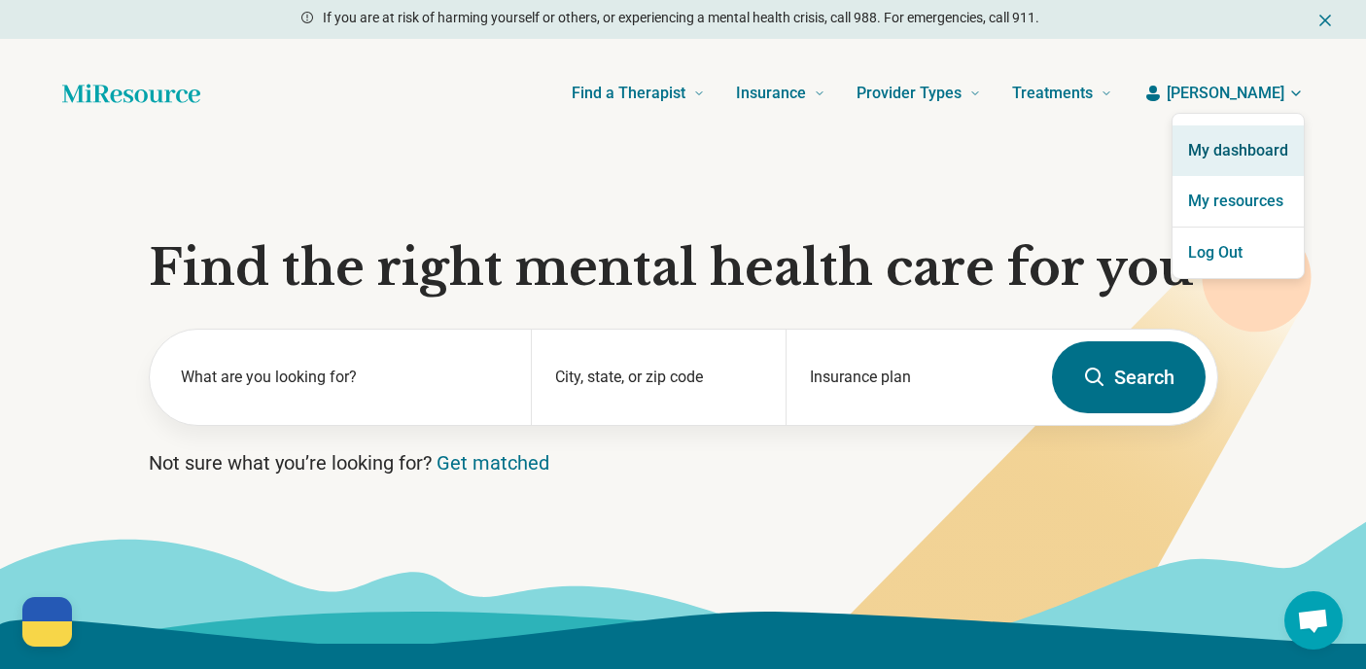
click at [1220, 151] on link "My dashboard" at bounding box center [1237, 150] width 131 height 51
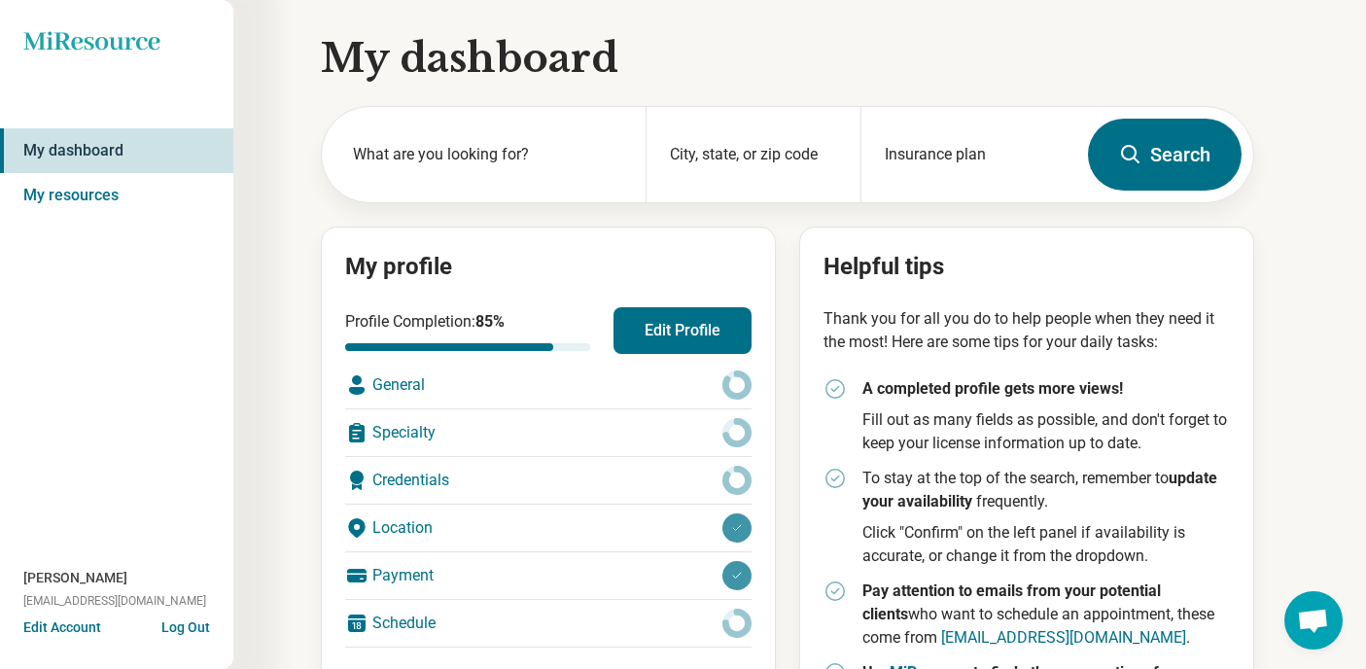
click at [656, 330] on button "Edit Profile" at bounding box center [682, 330] width 138 height 47
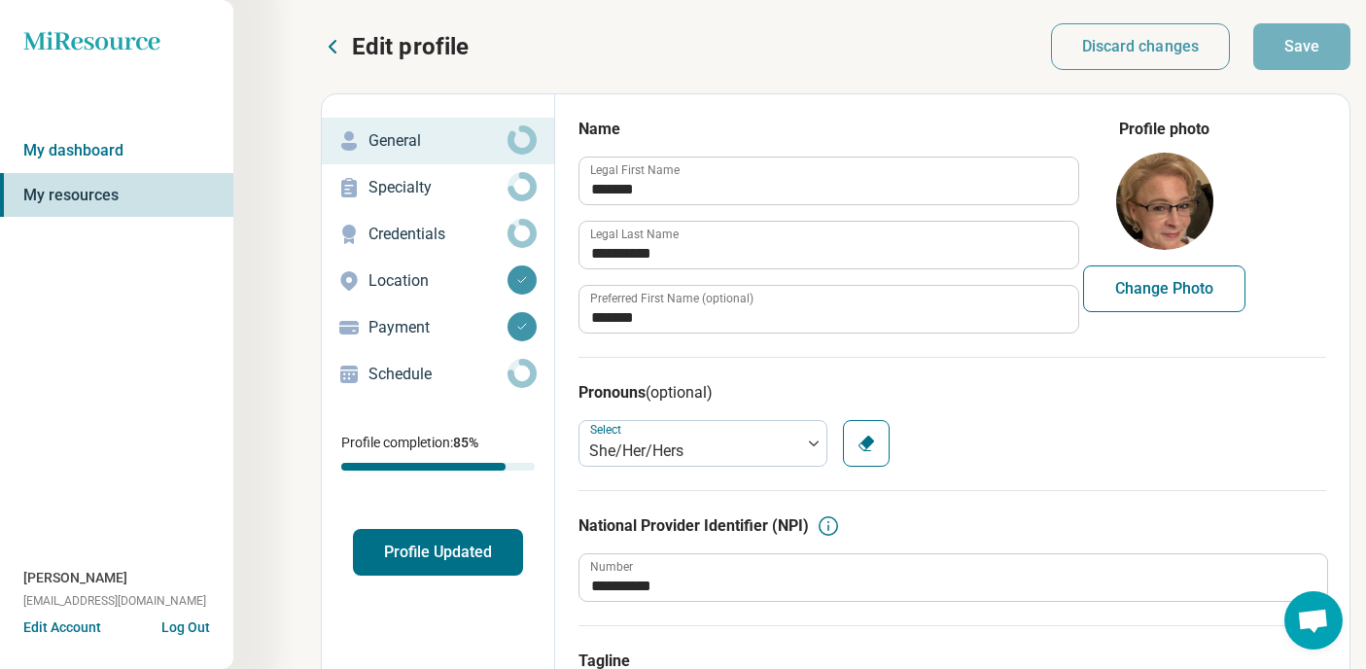
click at [1141, 294] on button "Change Photo" at bounding box center [1164, 288] width 162 height 47
type input "**********"
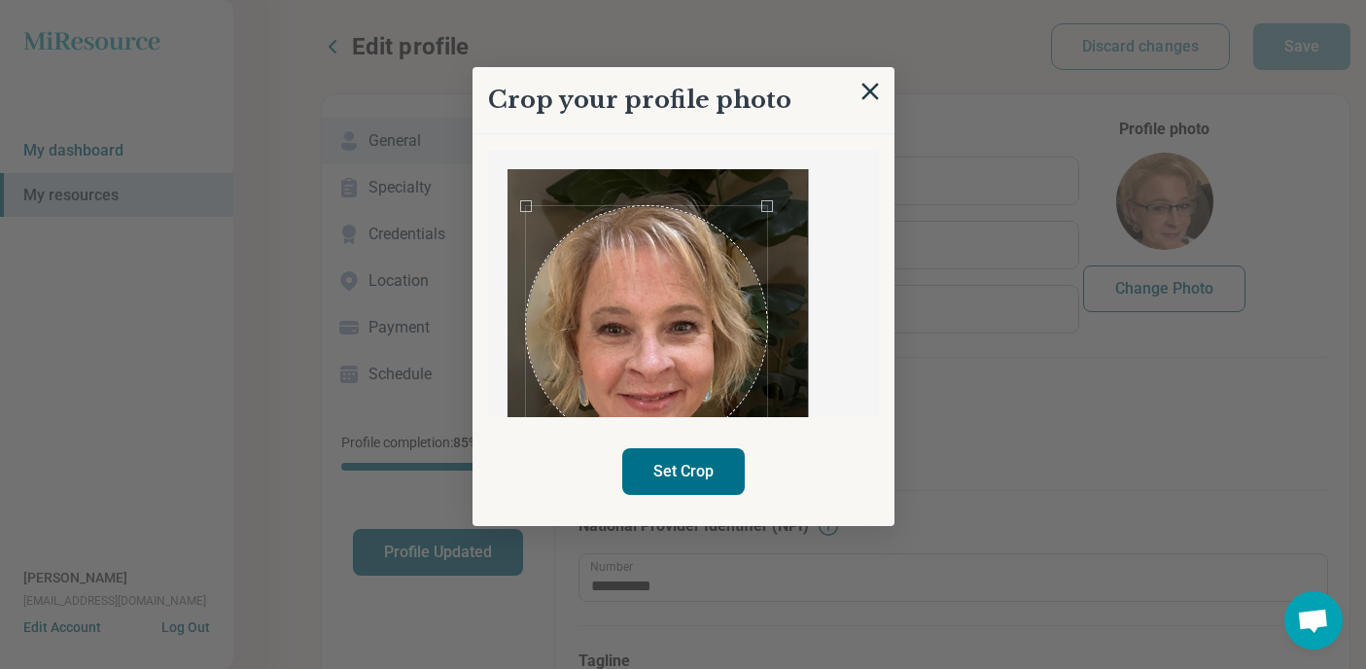
click at [676, 322] on div "Use the arrow keys to move the crop selection area" at bounding box center [646, 326] width 241 height 241
click at [725, 470] on button "Set Crop" at bounding box center [683, 471] width 122 height 47
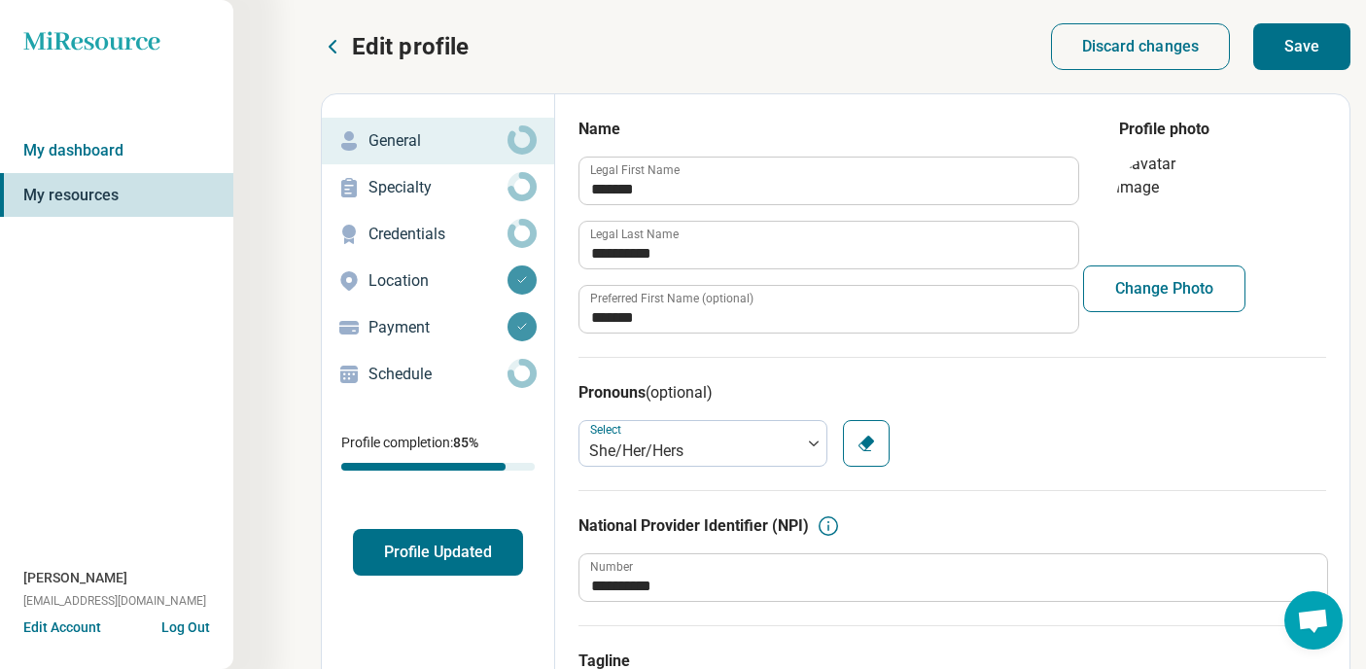
click at [1303, 52] on button "Save" at bounding box center [1301, 46] width 97 height 47
type textarea "*"
click at [1034, 381] on h3 "Pronouns (optional)" at bounding box center [951, 392] width 747 height 23
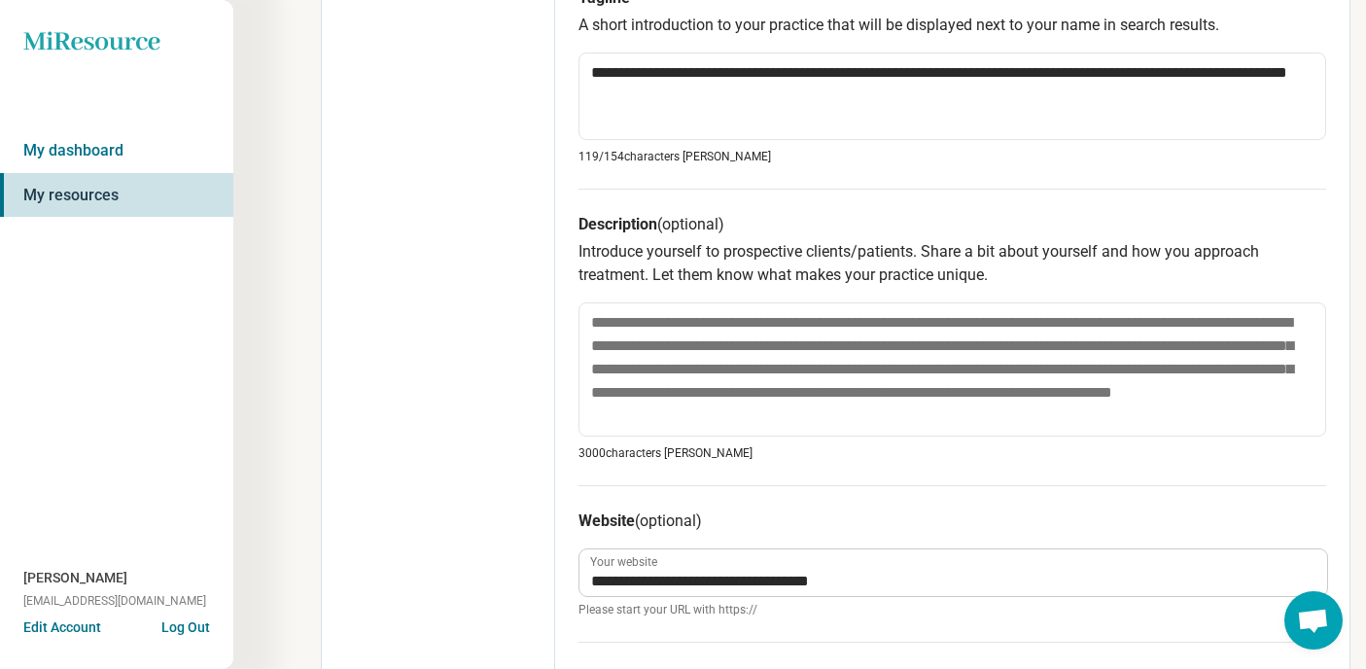
scroll to position [664, 0]
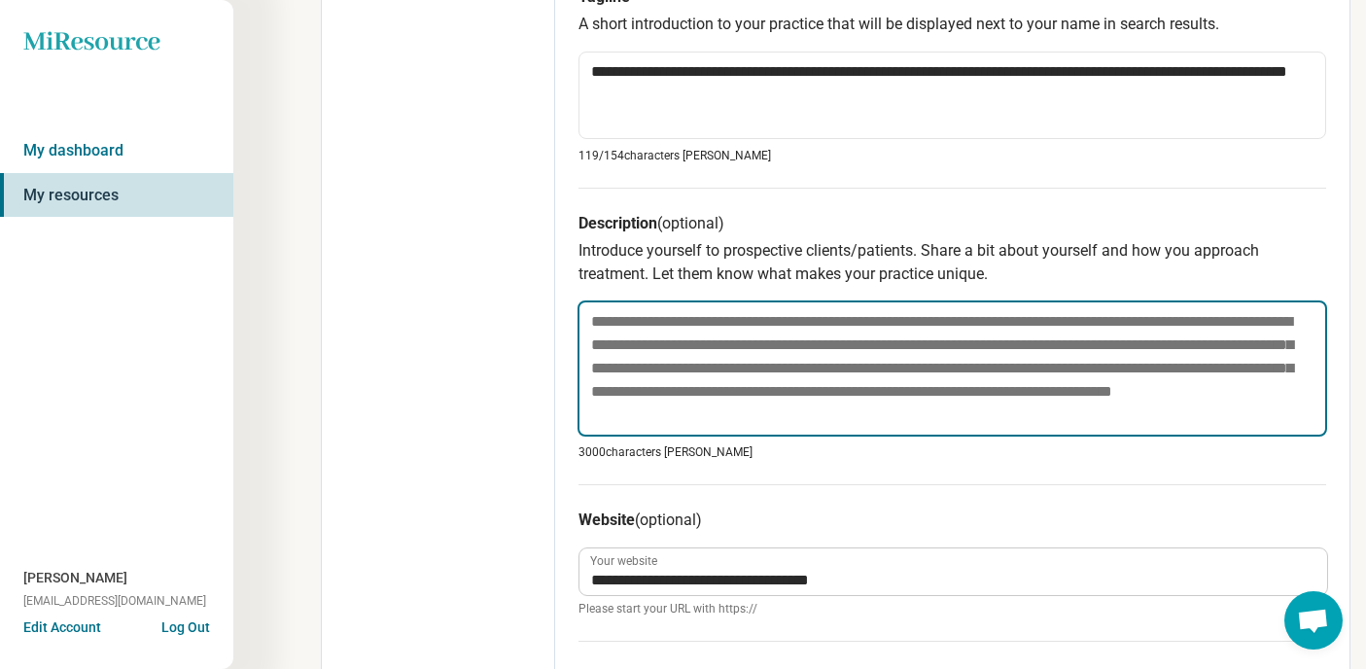
drag, startPoint x: 1114, startPoint y: 318, endPoint x: 1150, endPoint y: 320, distance: 36.0
click at [1150, 320] on textarea at bounding box center [951, 368] width 749 height 136
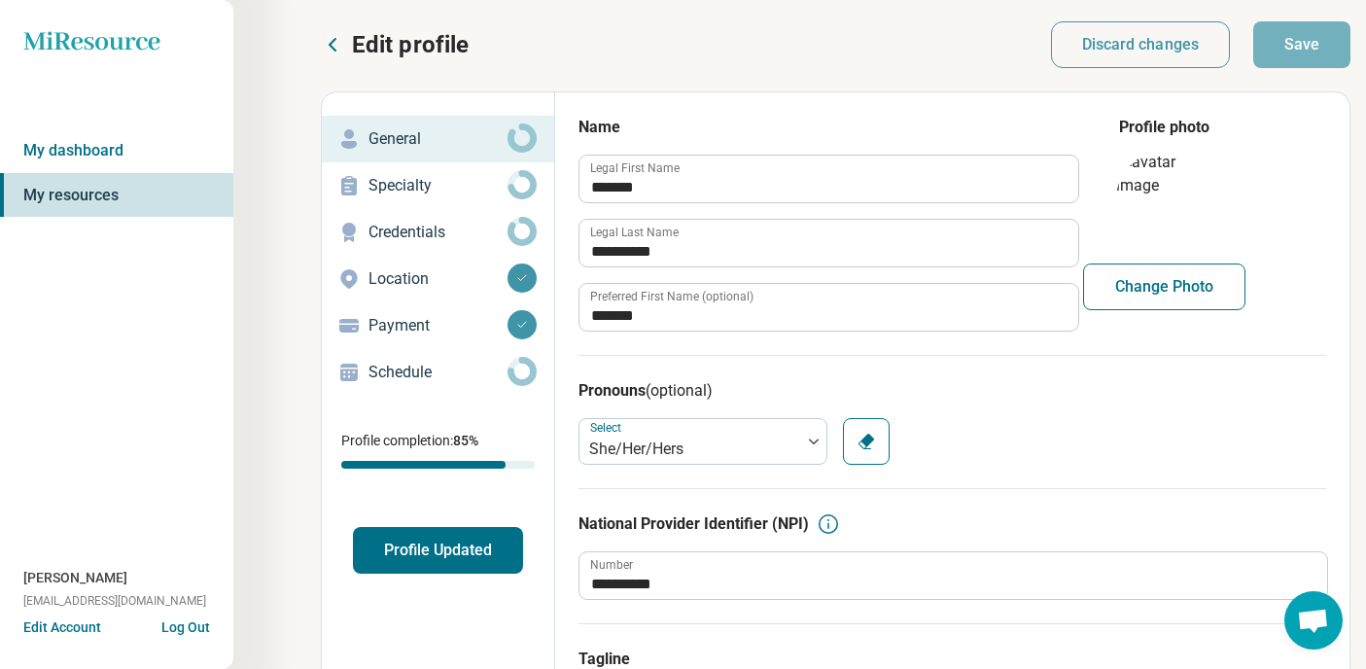
scroll to position [0, 0]
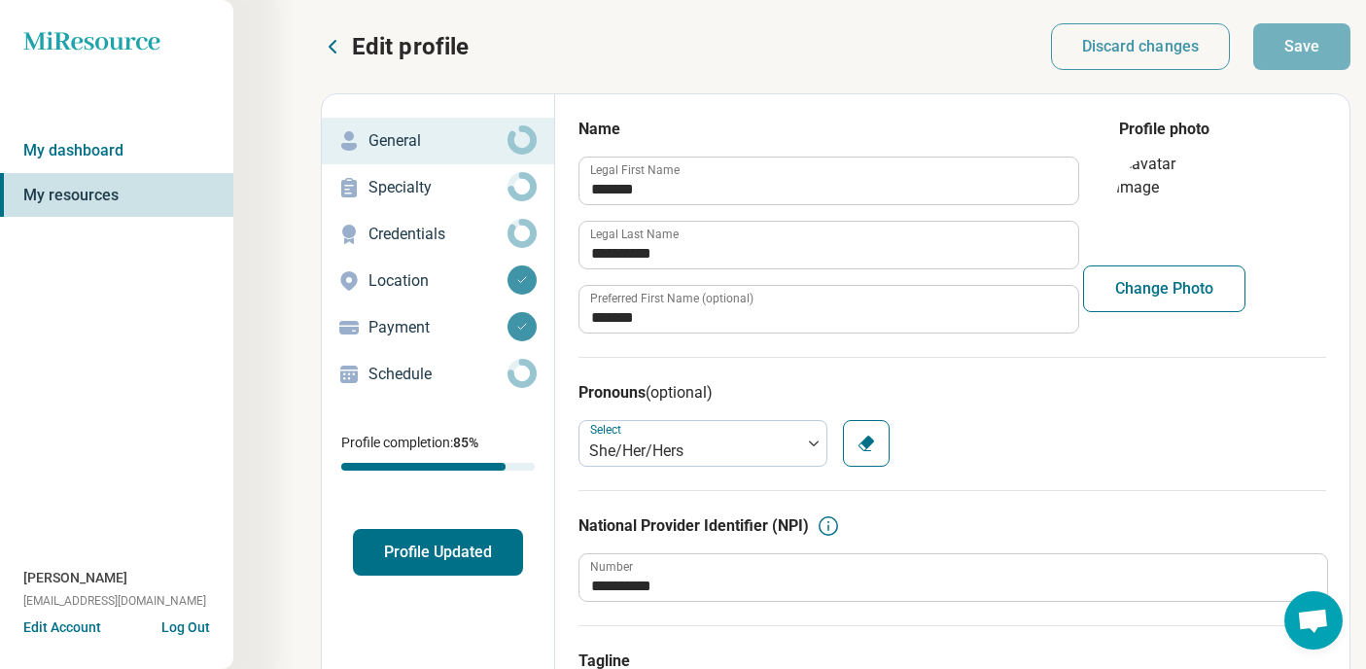
click at [1069, 401] on h3 "Pronouns (optional)" at bounding box center [951, 392] width 747 height 23
click at [446, 551] on button "Profile Updated" at bounding box center [438, 552] width 170 height 47
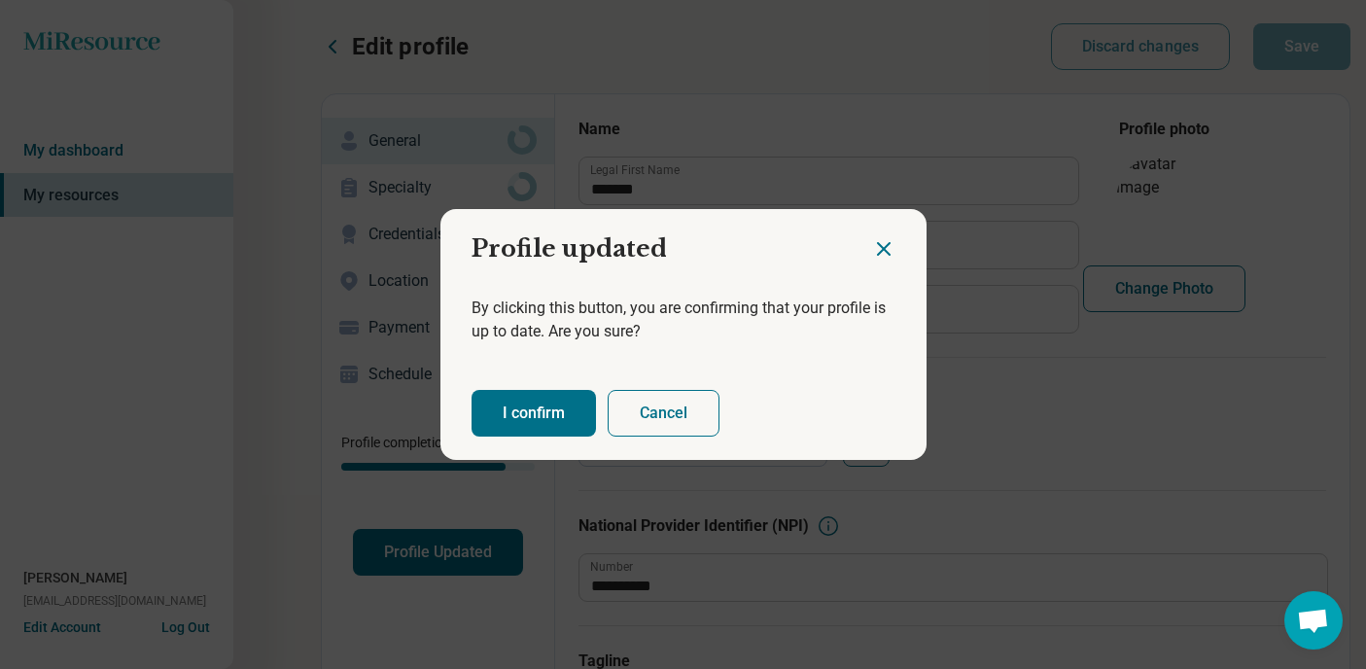
click at [547, 413] on button "I confirm" at bounding box center [533, 413] width 124 height 47
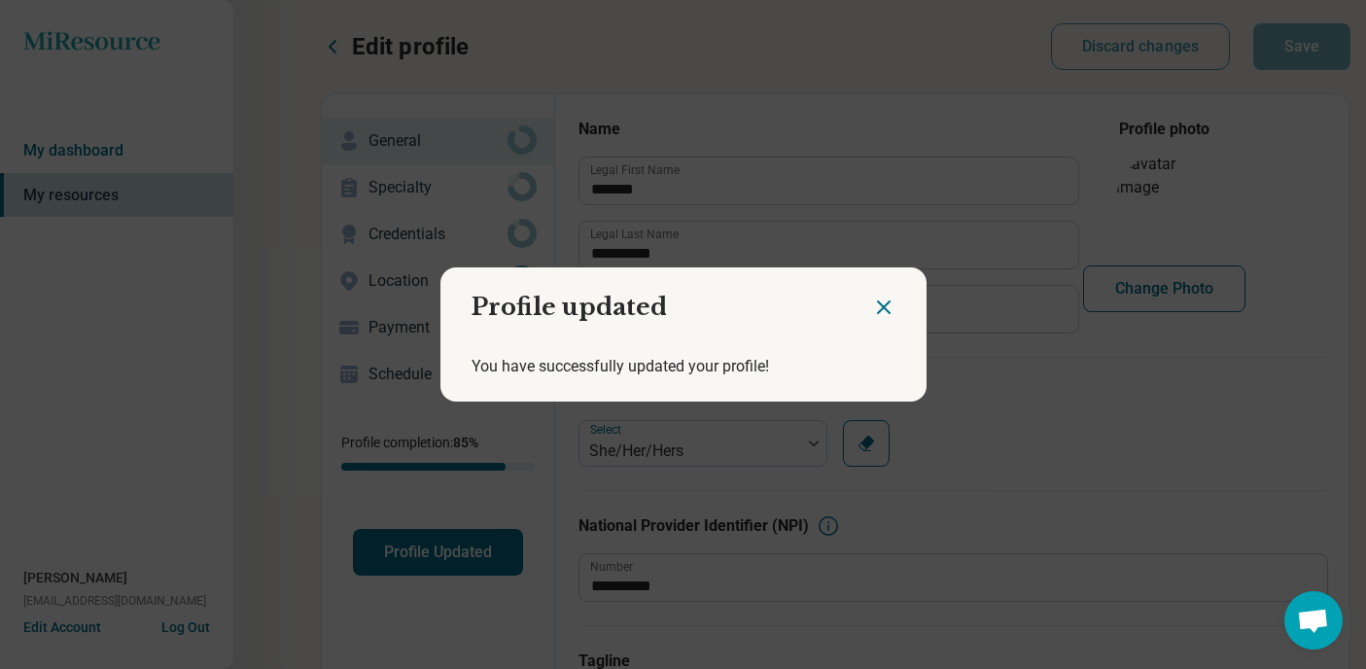
click at [883, 307] on icon "Close dialog" at bounding box center [884, 307] width 12 height 12
